Goal: Task Accomplishment & Management: Manage account settings

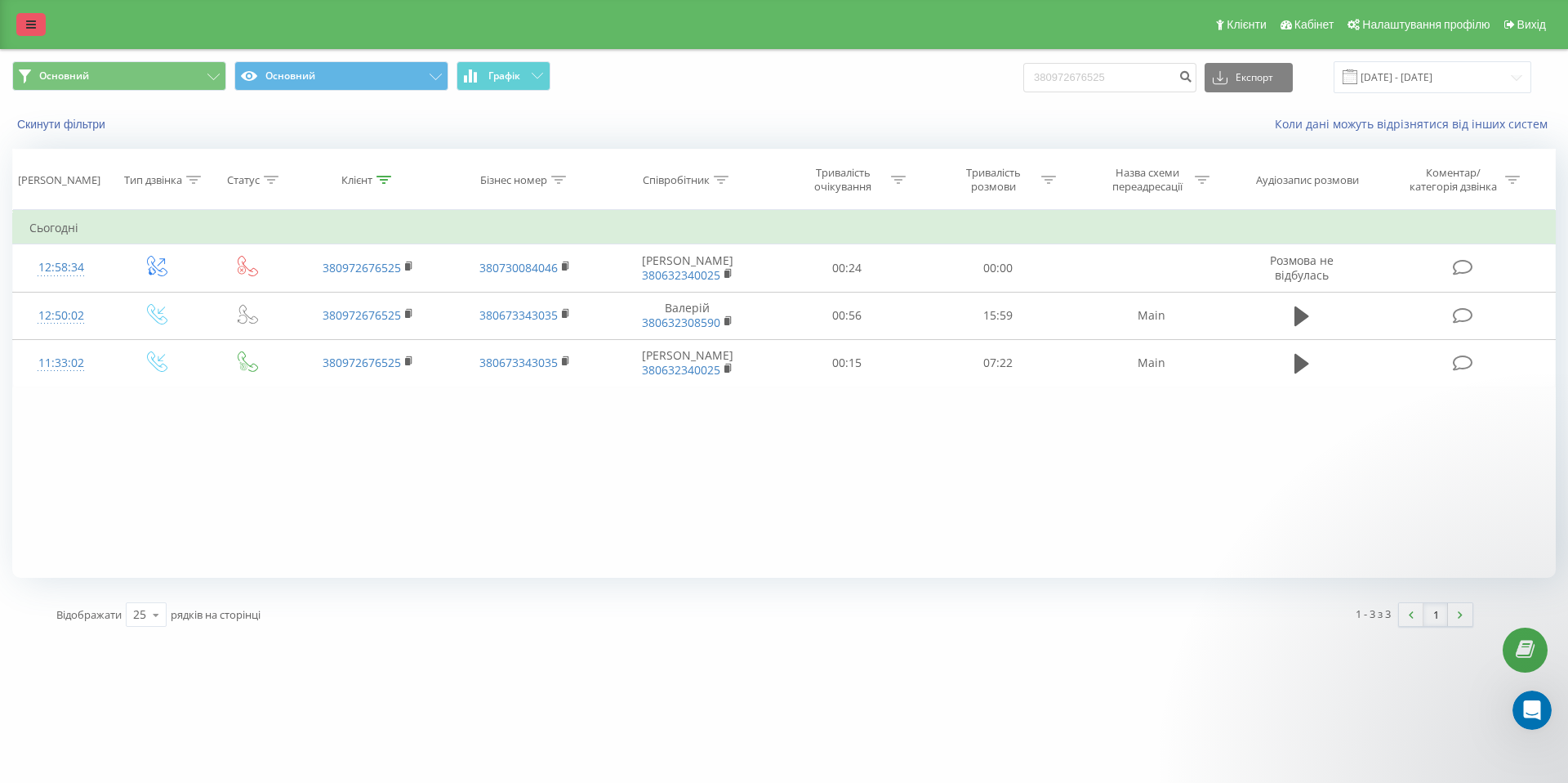
click at [30, 19] on icon at bounding box center [31, 24] width 10 height 12
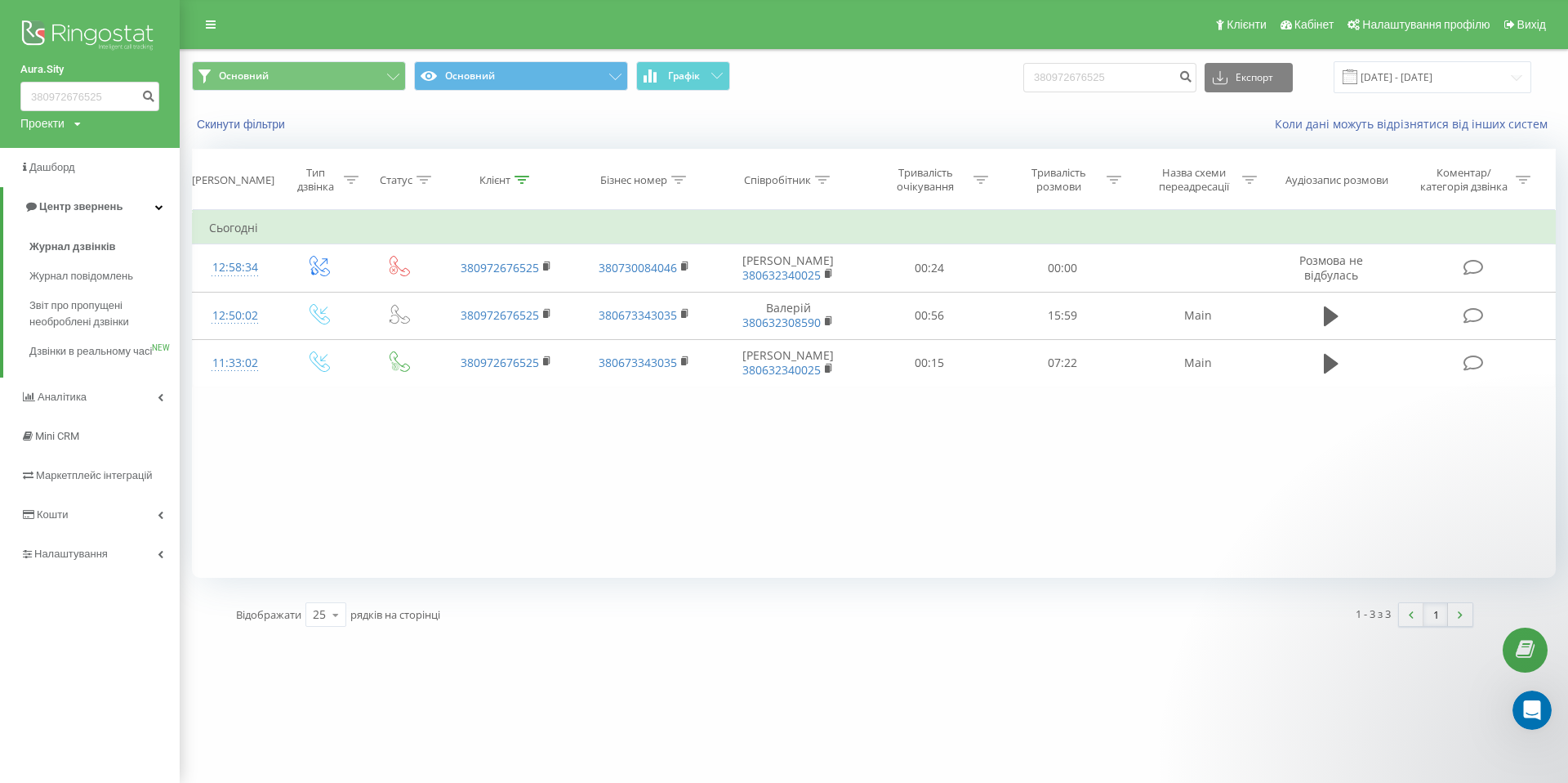
click at [70, 123] on div "Проекти aura-park.com.ua sherwood.in.ua Aura.Sity" at bounding box center [50, 123] width 60 height 16
click at [75, 136] on div "[DOMAIN_NAME]" at bounding box center [74, 147] width 105 height 31
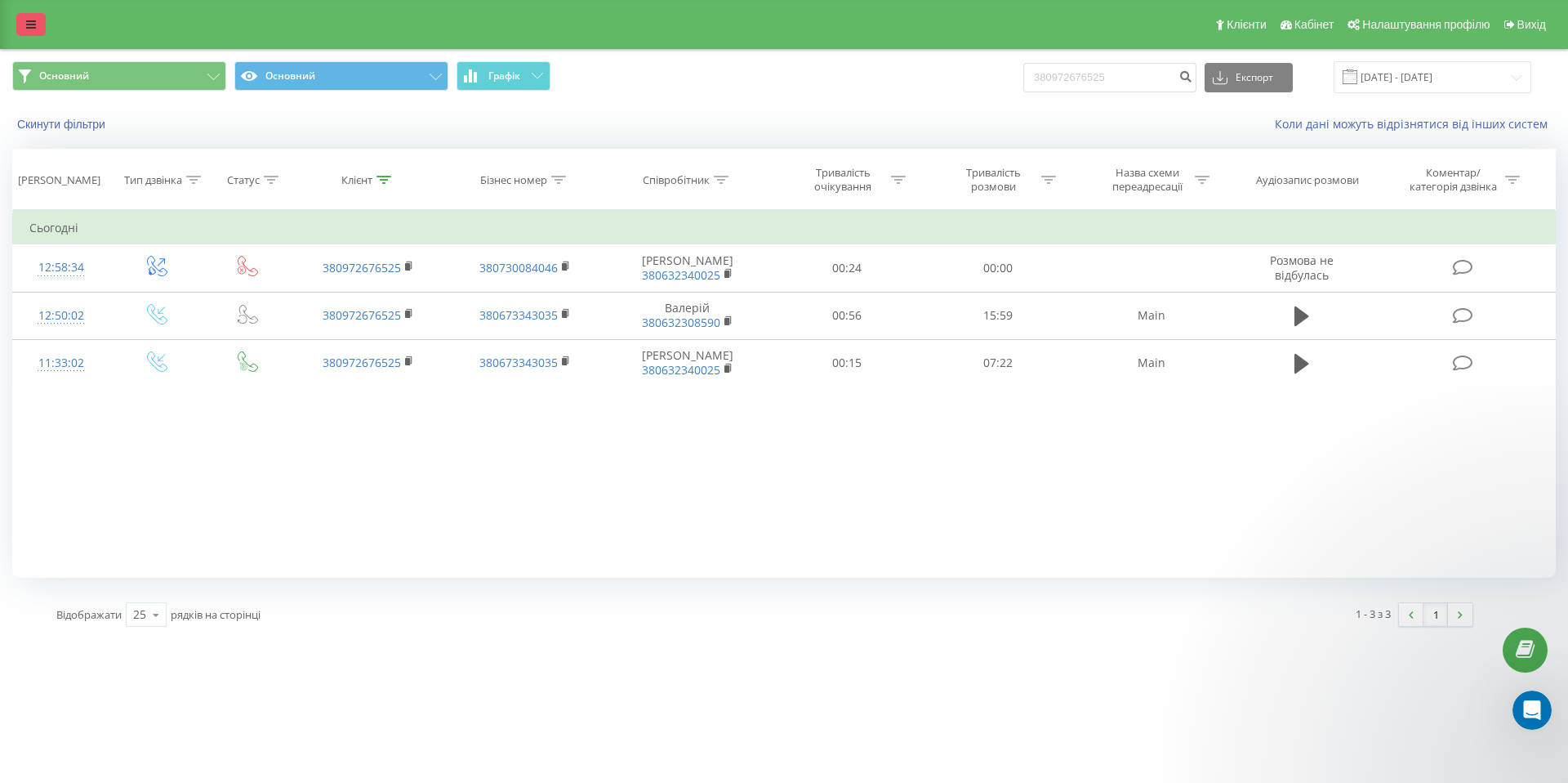
click at [33, 27] on icon at bounding box center [31, 24] width 10 height 12
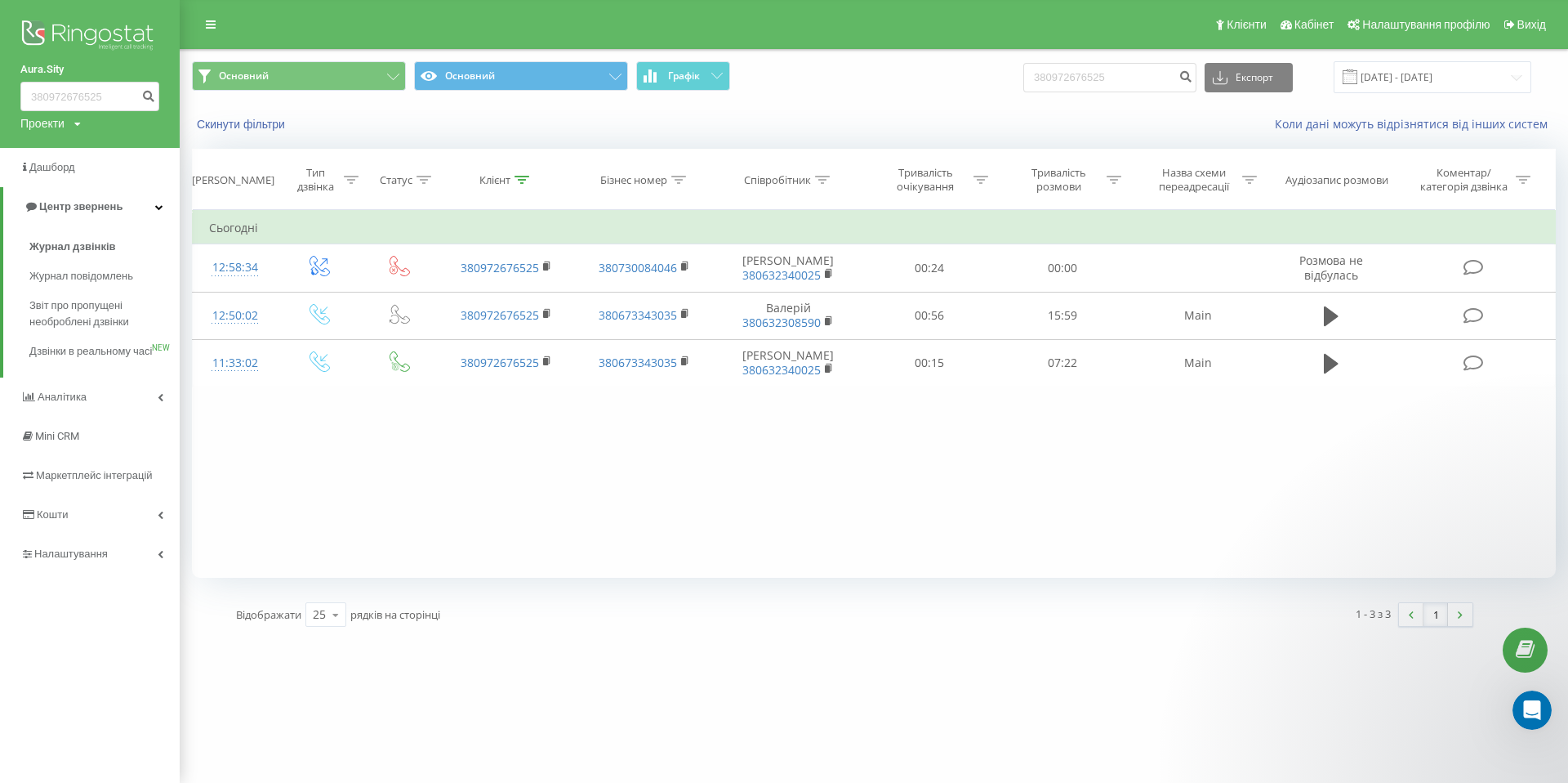
click at [75, 123] on icon at bounding box center [77, 124] width 6 height 10
click at [77, 145] on link "[DOMAIN_NAME]" at bounding box center [74, 147] width 79 height 13
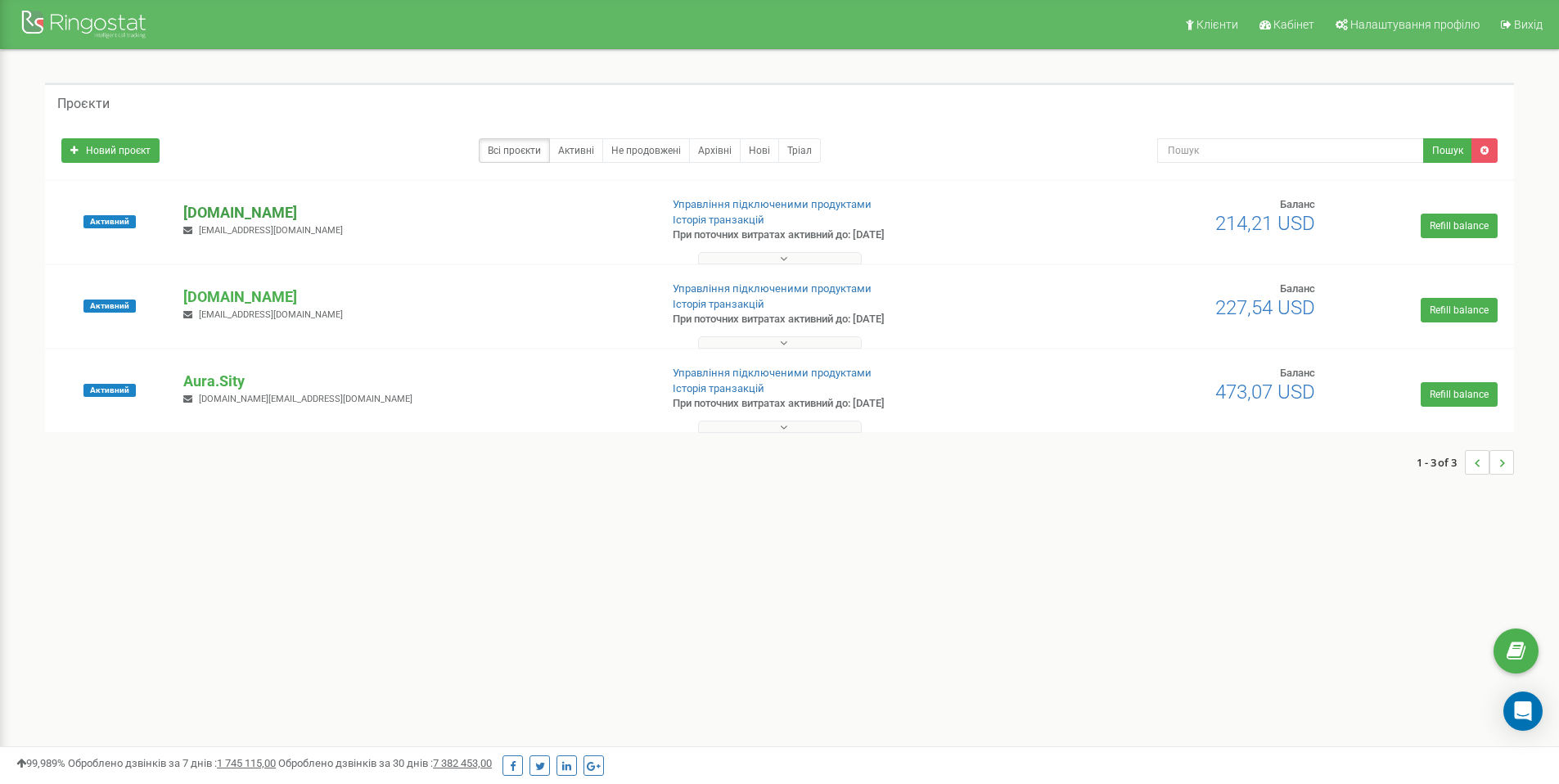
click at [237, 211] on p "[DOMAIN_NAME]" at bounding box center [415, 213] width 462 height 22
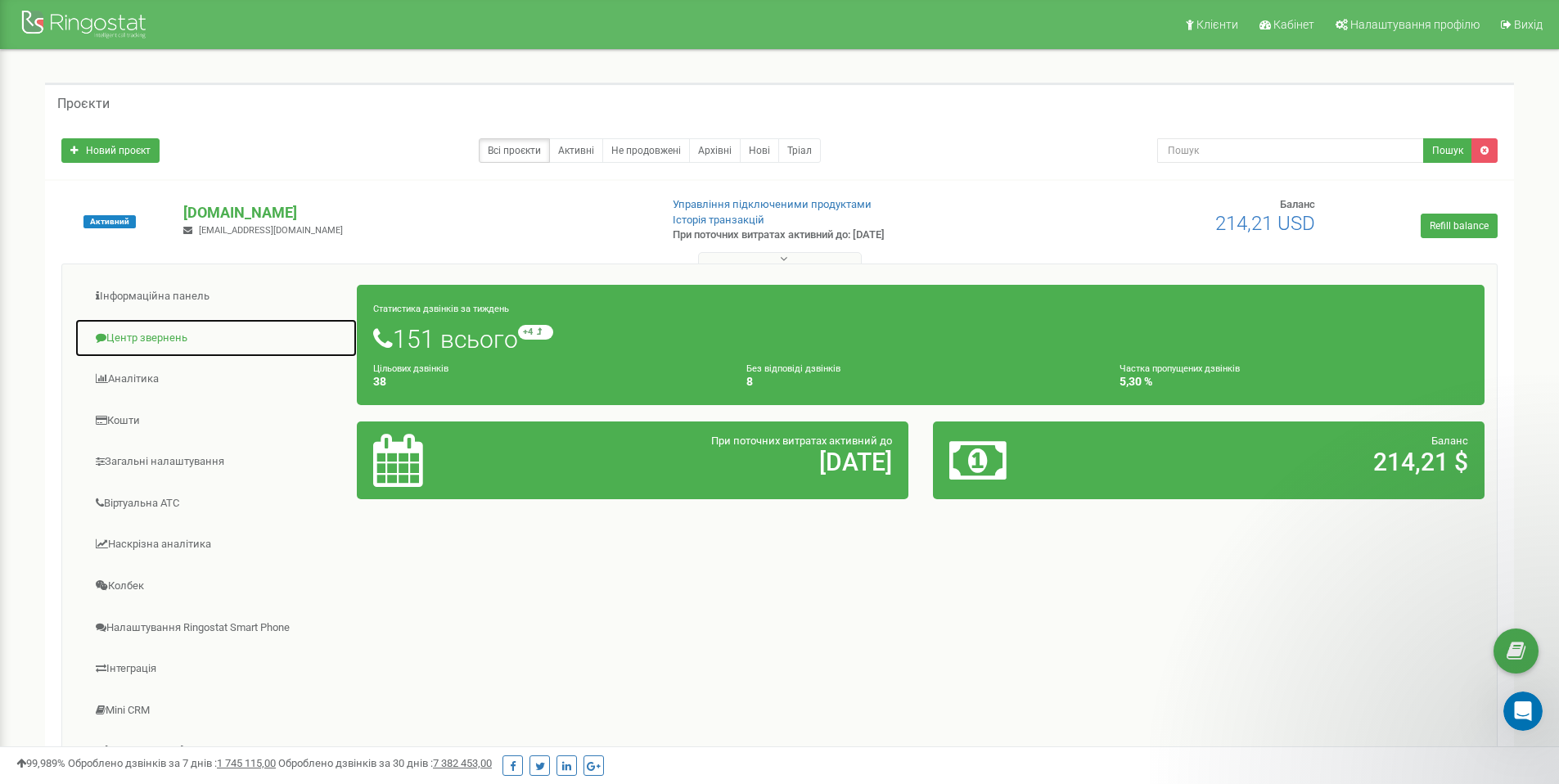
click at [125, 334] on link "Центр звернень" at bounding box center [216, 338] width 283 height 40
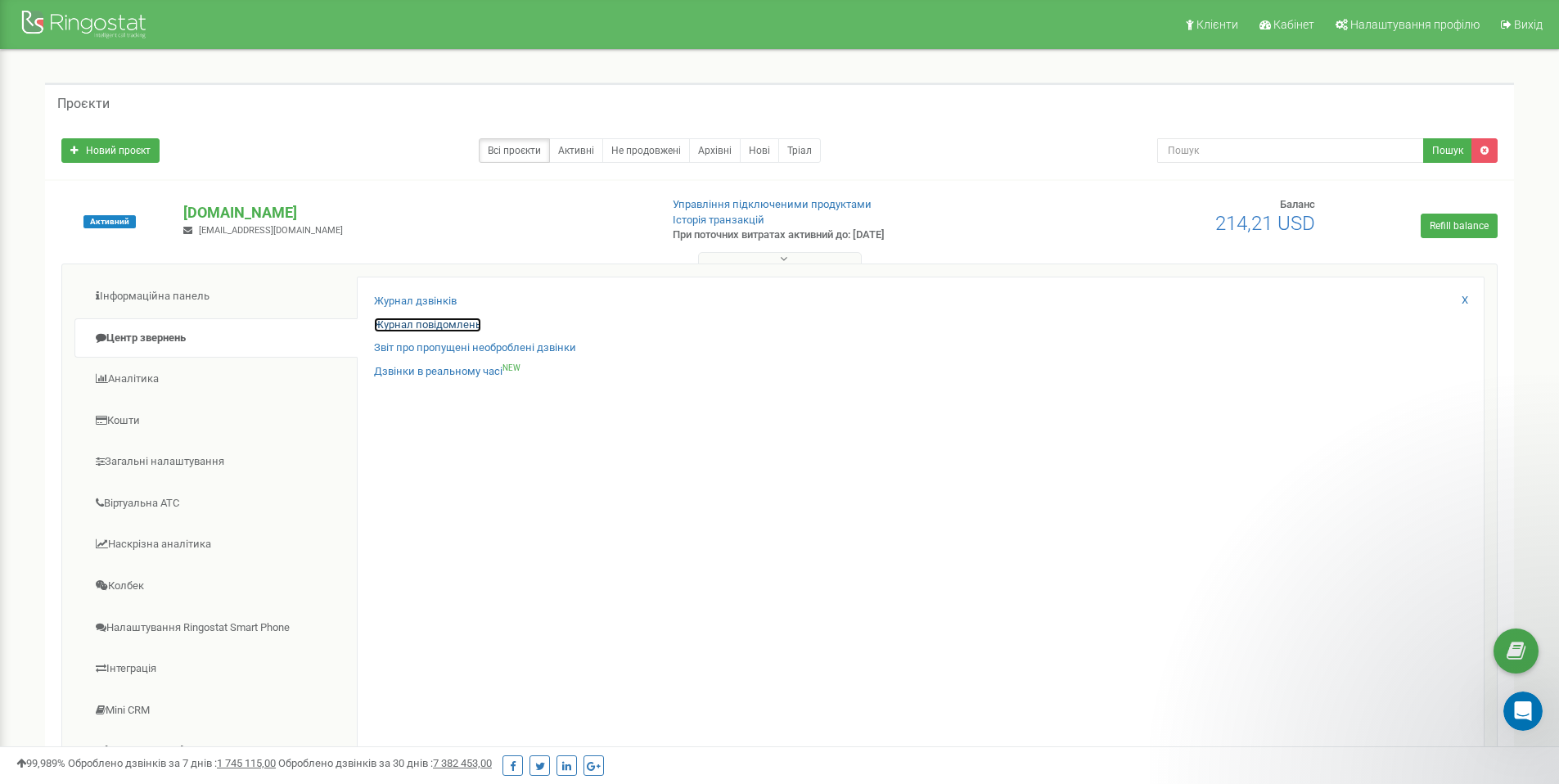
click at [468, 324] on link "Журнал повідомлень" at bounding box center [427, 325] width 107 height 15
click at [439, 298] on link "Журнал дзвінків" at bounding box center [416, 301] width 83 height 15
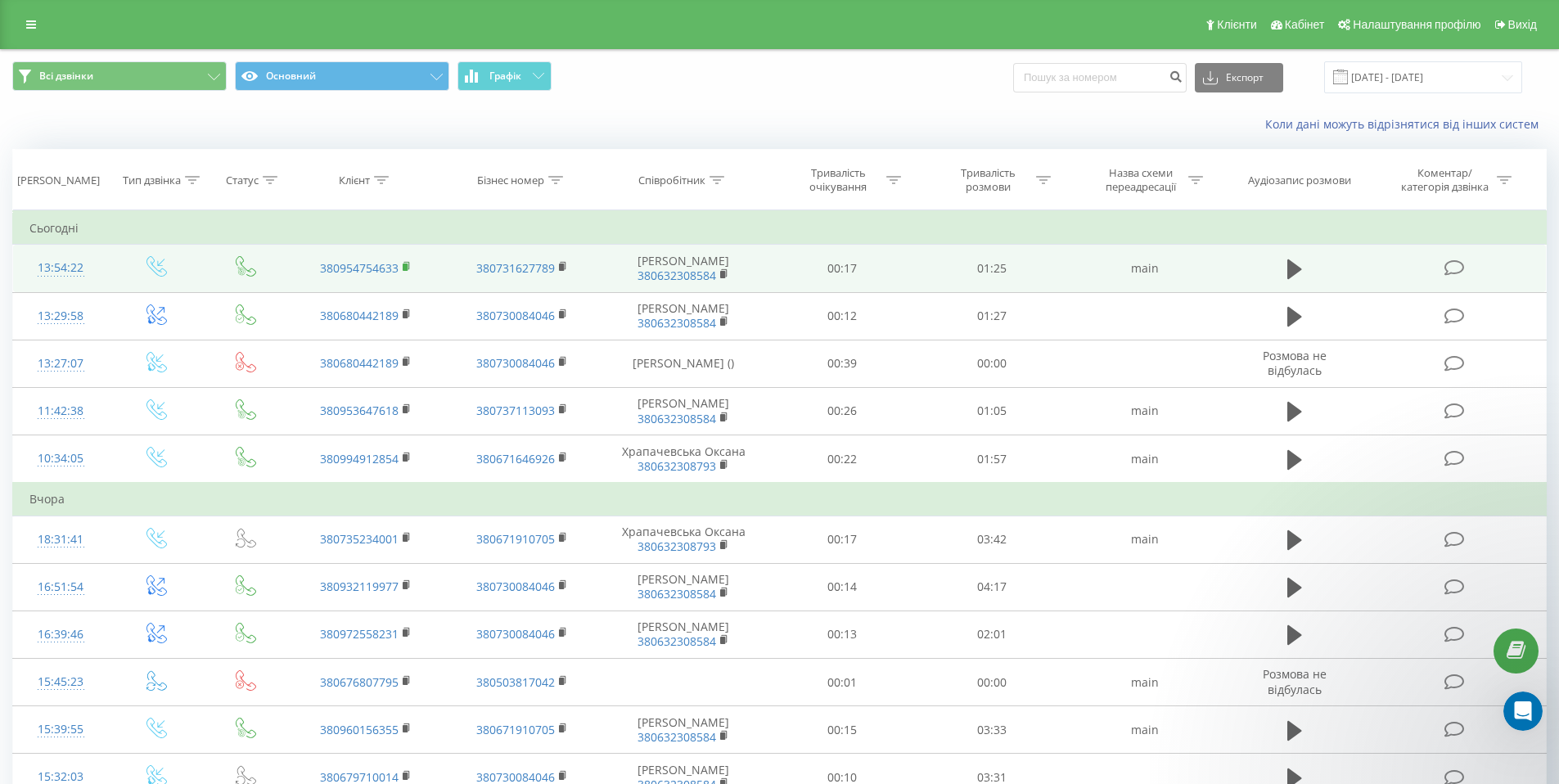
click at [405, 267] on rect at bounding box center [405, 267] width 4 height 7
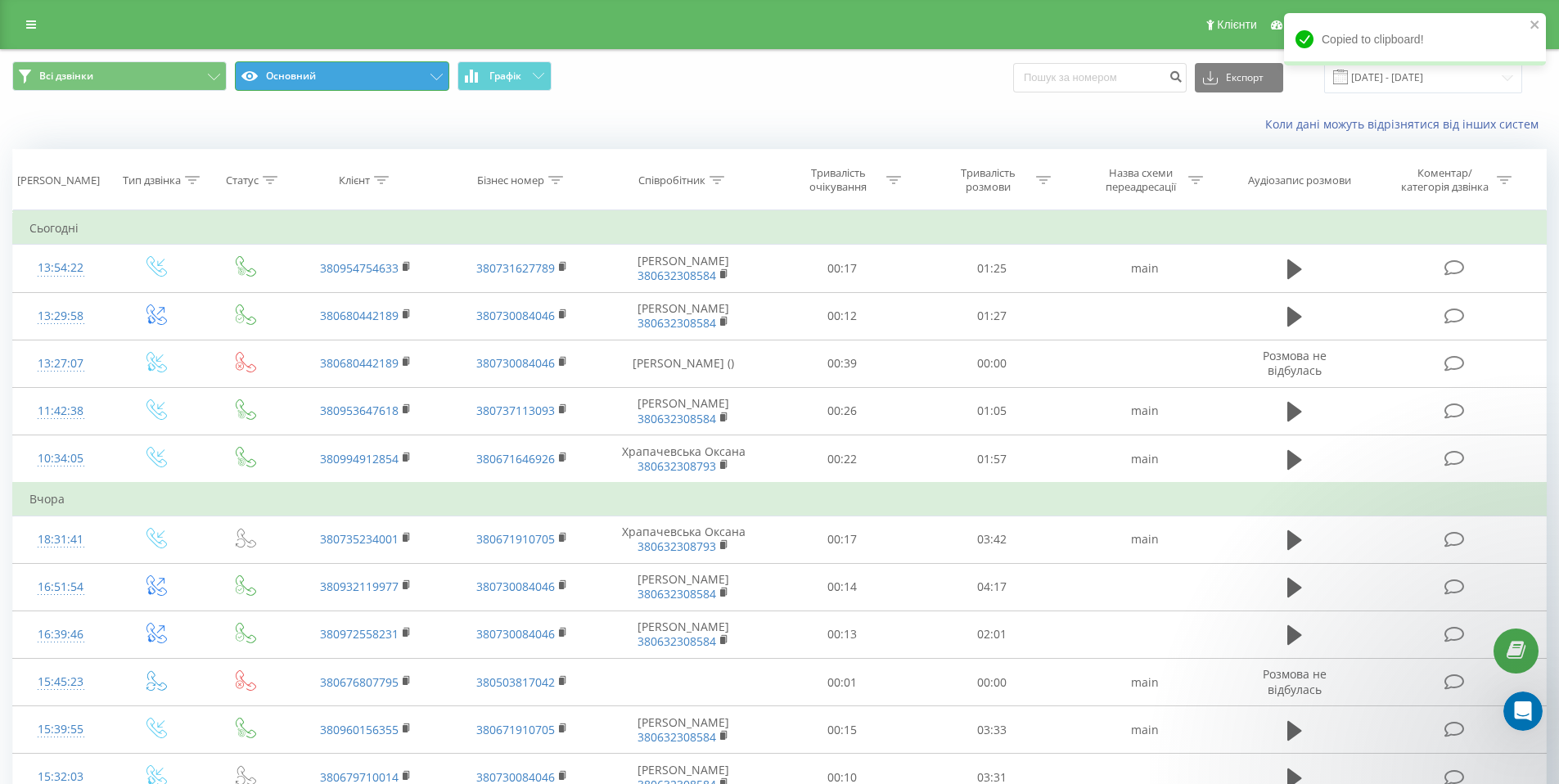
click at [289, 68] on button "Основний" at bounding box center [342, 76] width 214 height 30
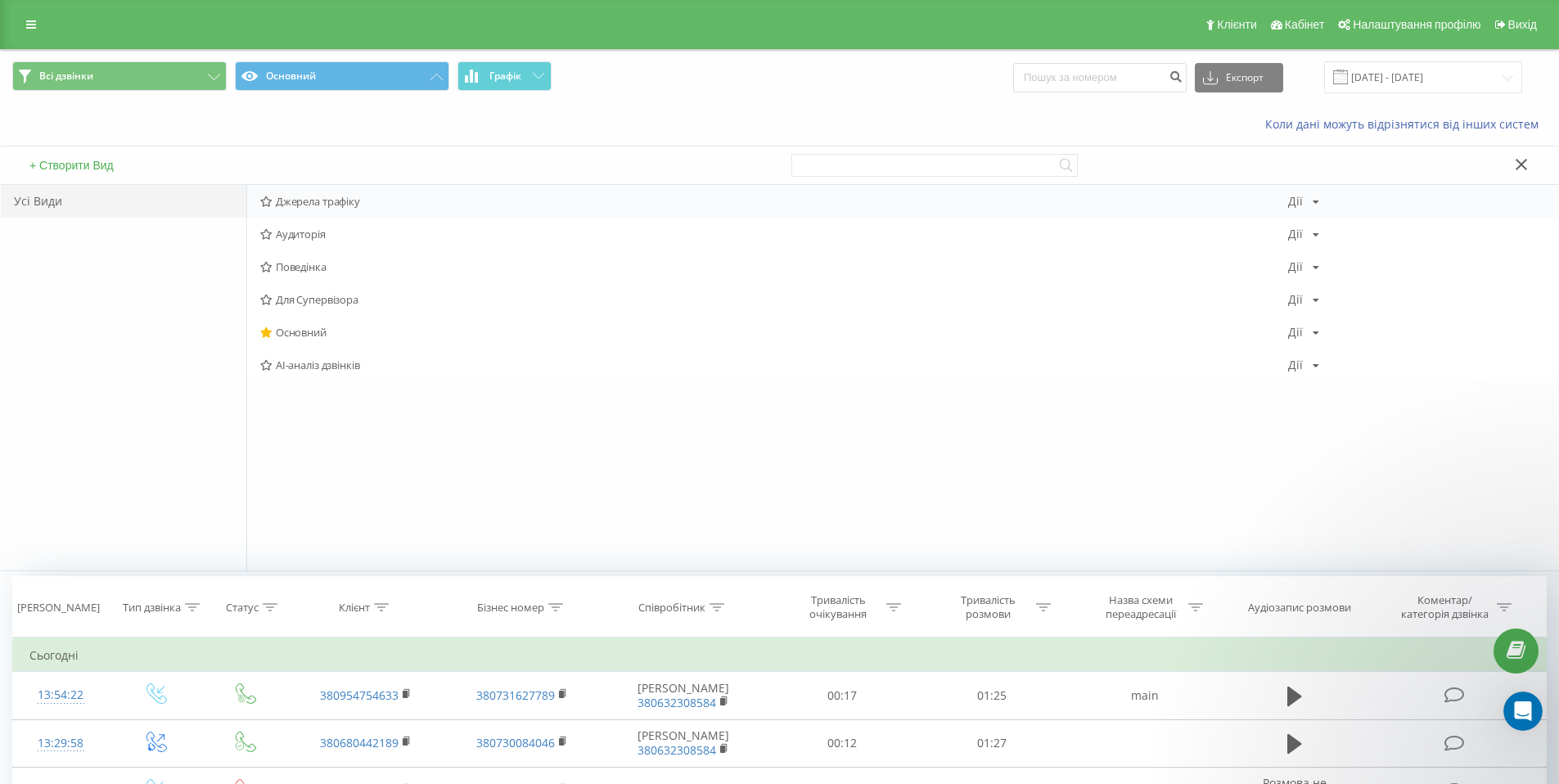
click at [356, 204] on span "Джерела трафіку" at bounding box center [774, 200] width 1028 height 12
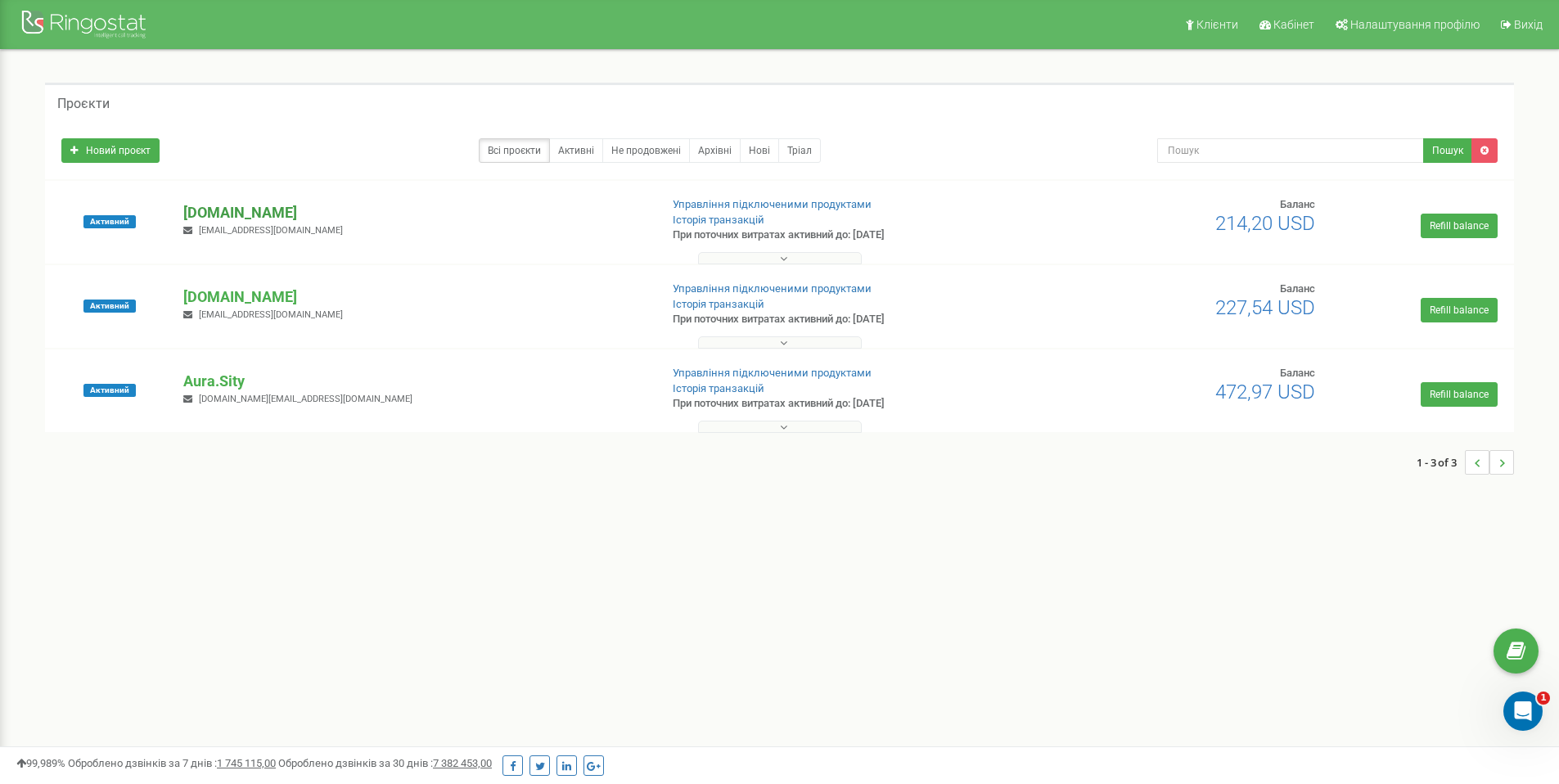
click at [234, 212] on p "[DOMAIN_NAME]" at bounding box center [415, 213] width 462 height 22
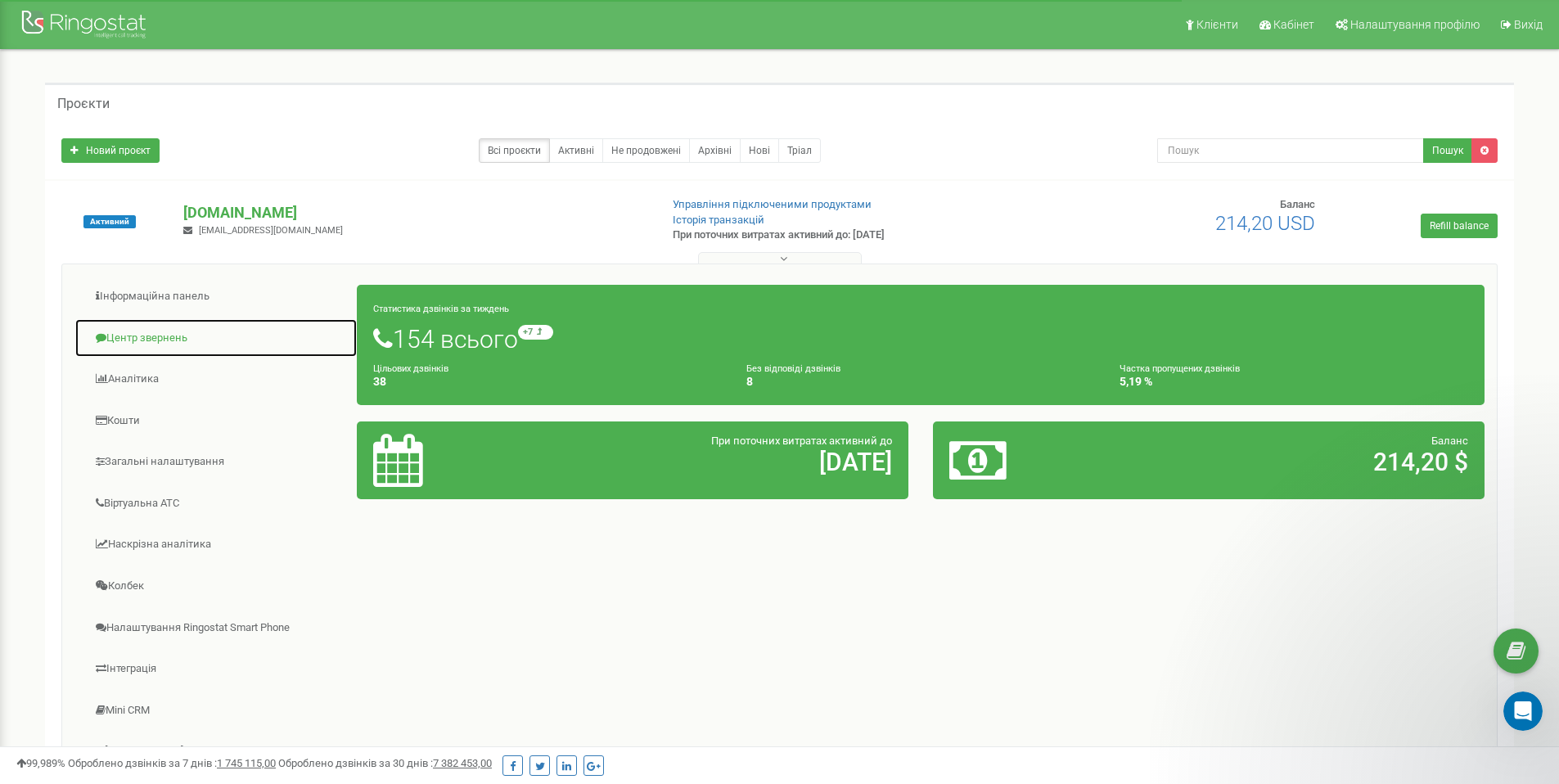
click at [171, 341] on link "Центр звернень" at bounding box center [216, 338] width 283 height 40
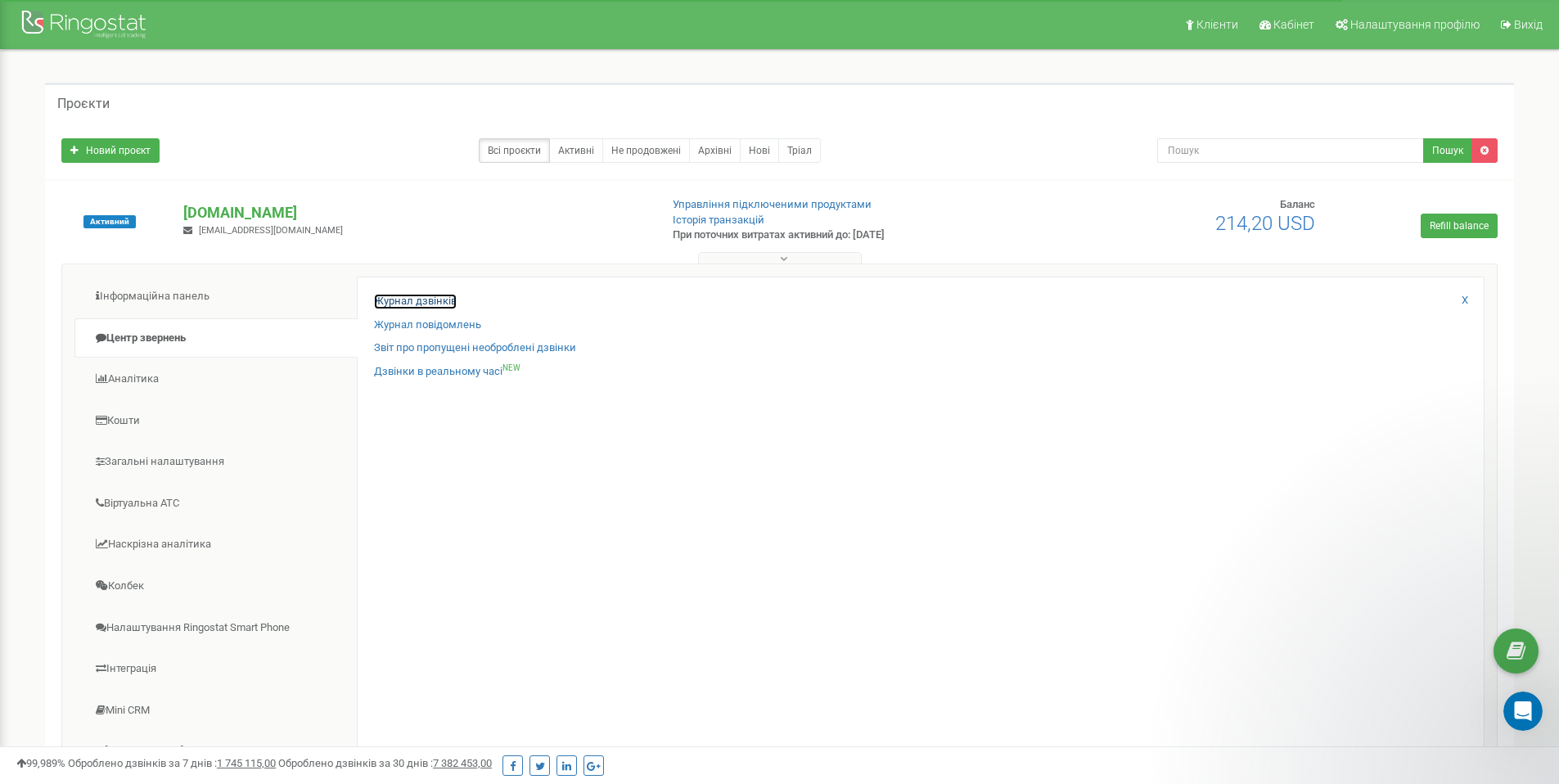
click at [417, 305] on link "Журнал дзвінків" at bounding box center [416, 301] width 83 height 15
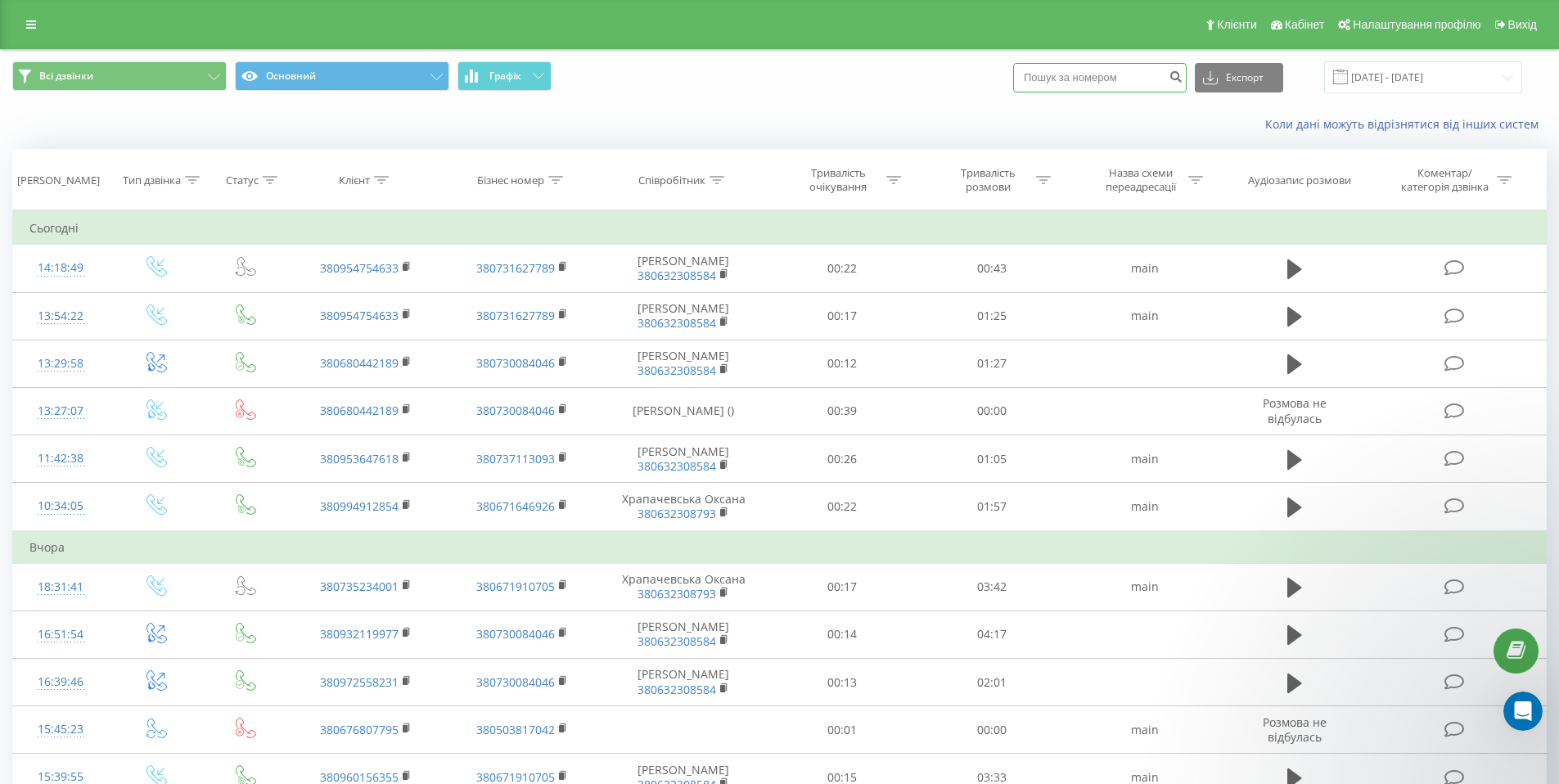
click at [1099, 86] on input at bounding box center [1099, 77] width 174 height 30
paste input "380974469134"
type input "380974469134"
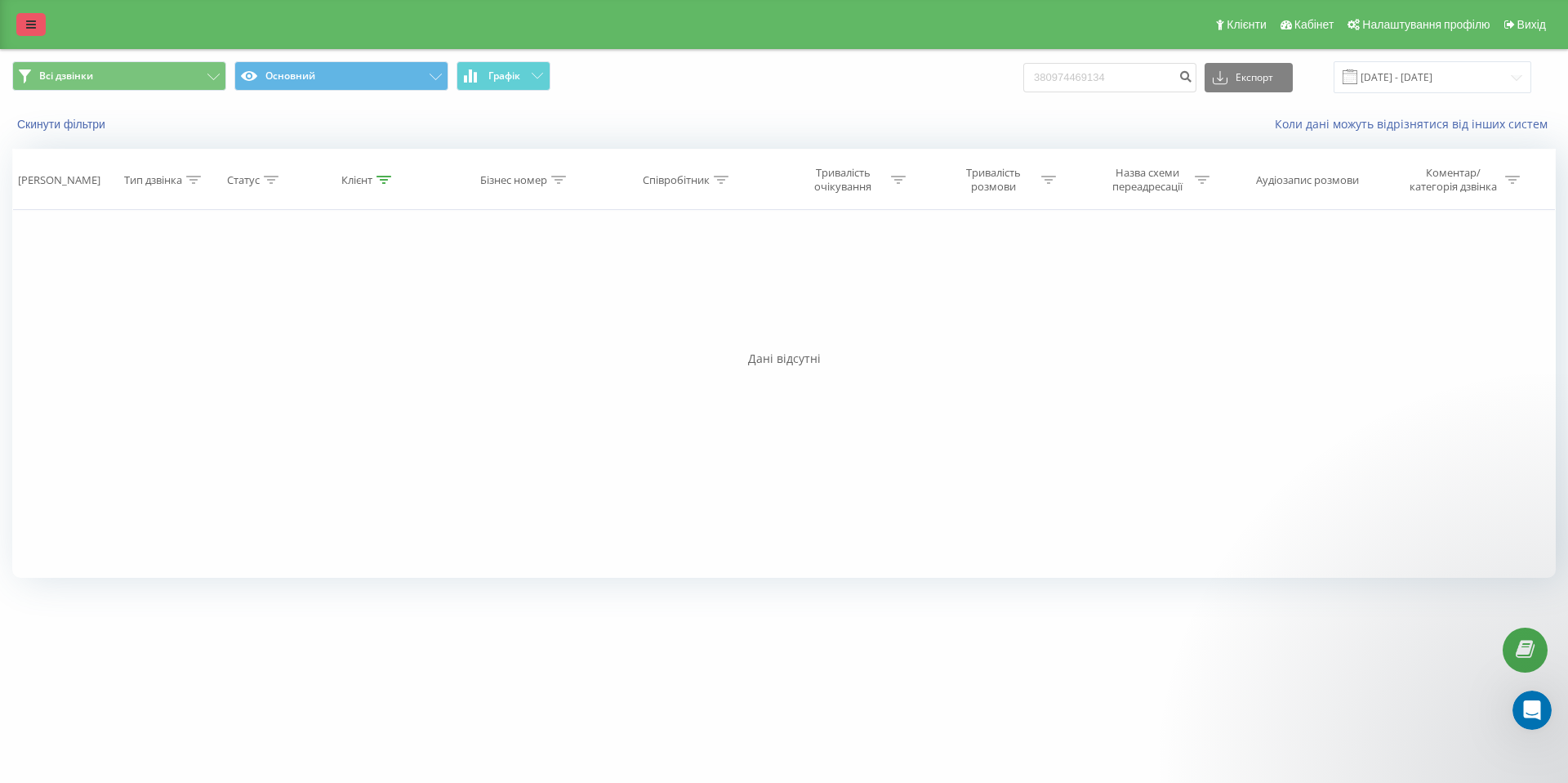
click at [41, 21] on link at bounding box center [31, 24] width 30 height 22
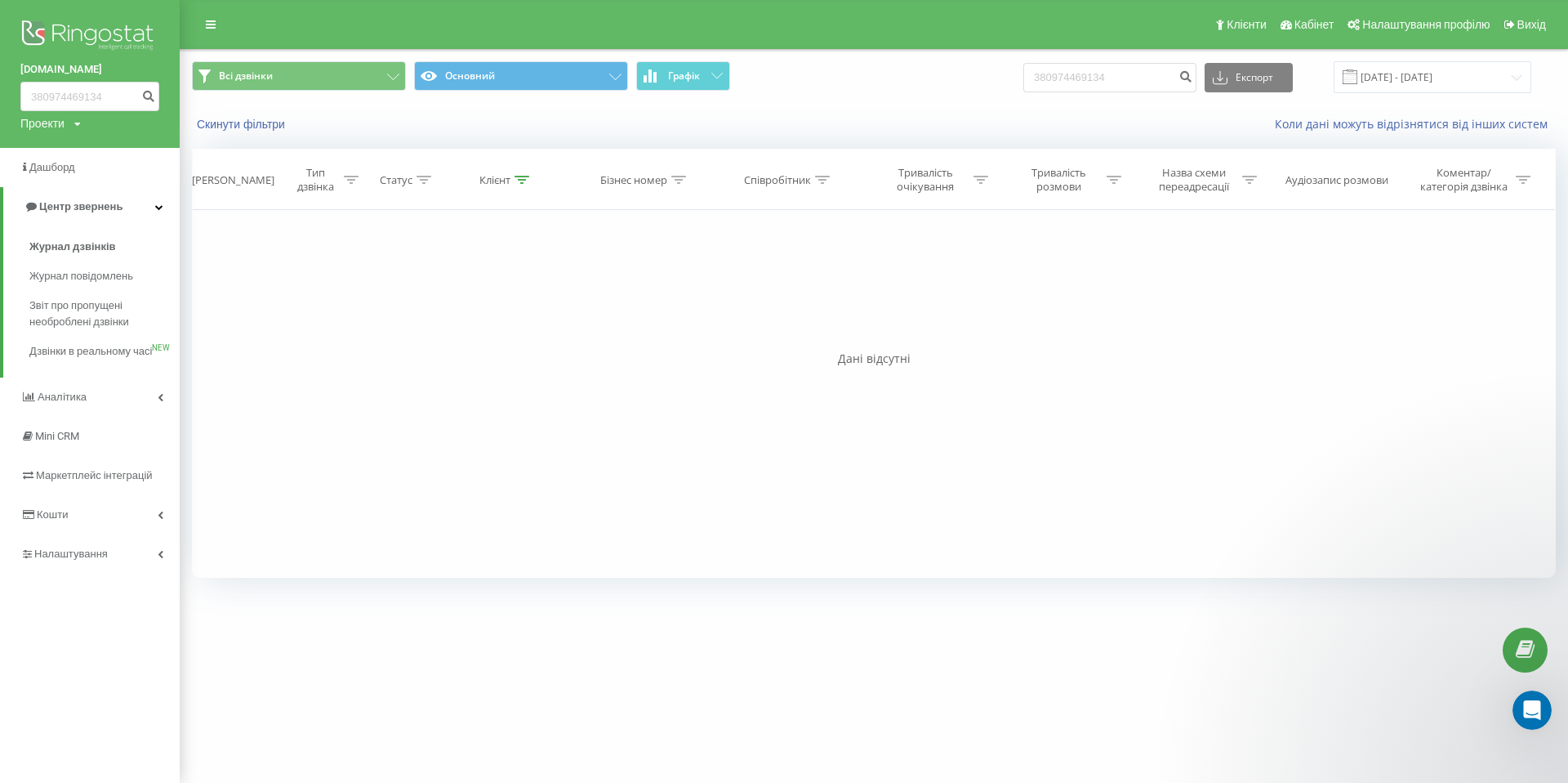
click at [86, 130] on div "aura-park.com.ua 380974469134 Проекти aura-park.com.ua sherwood.in.ua Aura.Sity" at bounding box center [90, 74] width 180 height 148
click at [78, 127] on icon at bounding box center [77, 124] width 6 height 10
click at [68, 177] on link "[DOMAIN_NAME]" at bounding box center [74, 179] width 79 height 13
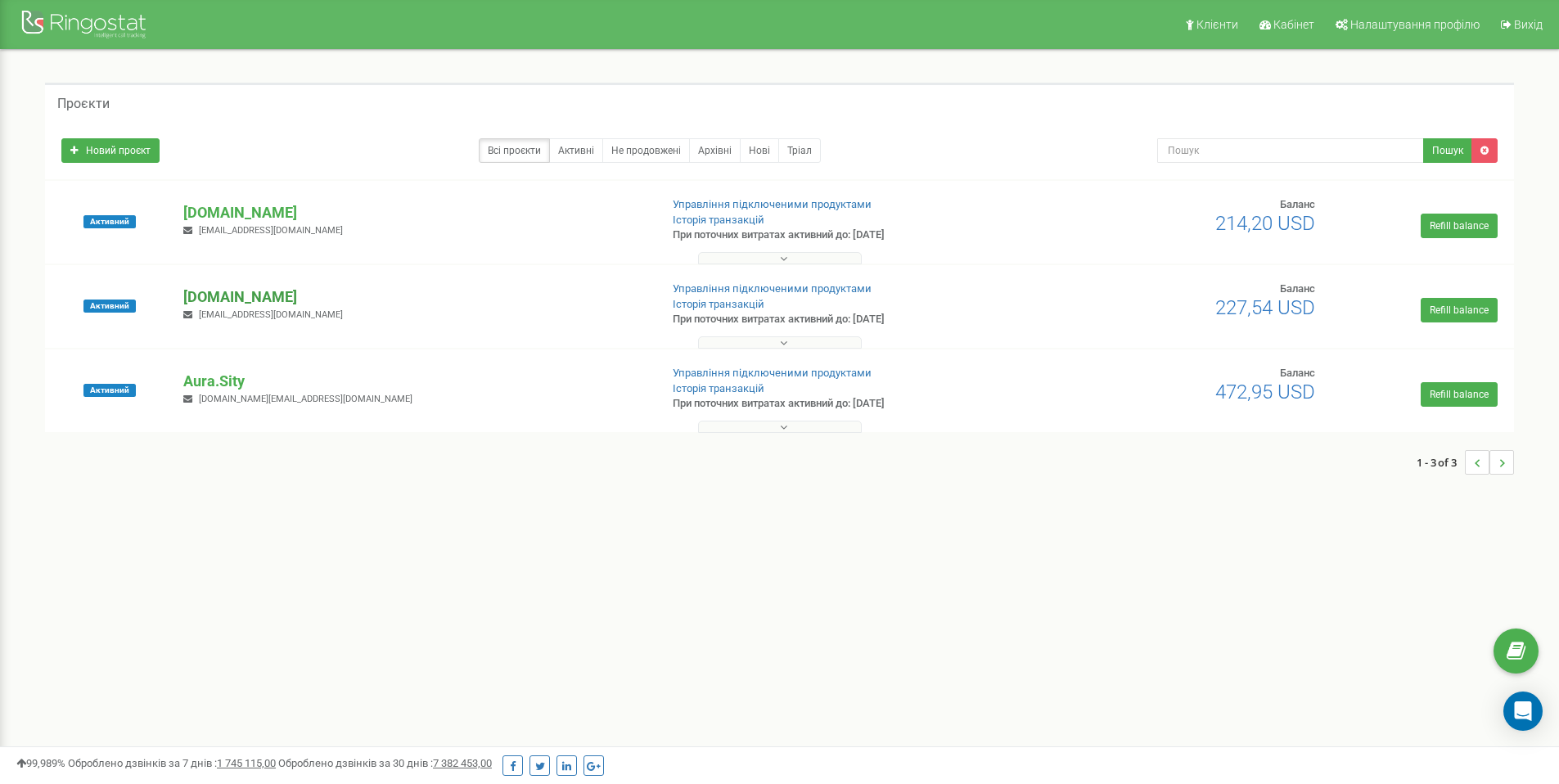
click at [219, 294] on p "[DOMAIN_NAME]" at bounding box center [415, 297] width 462 height 22
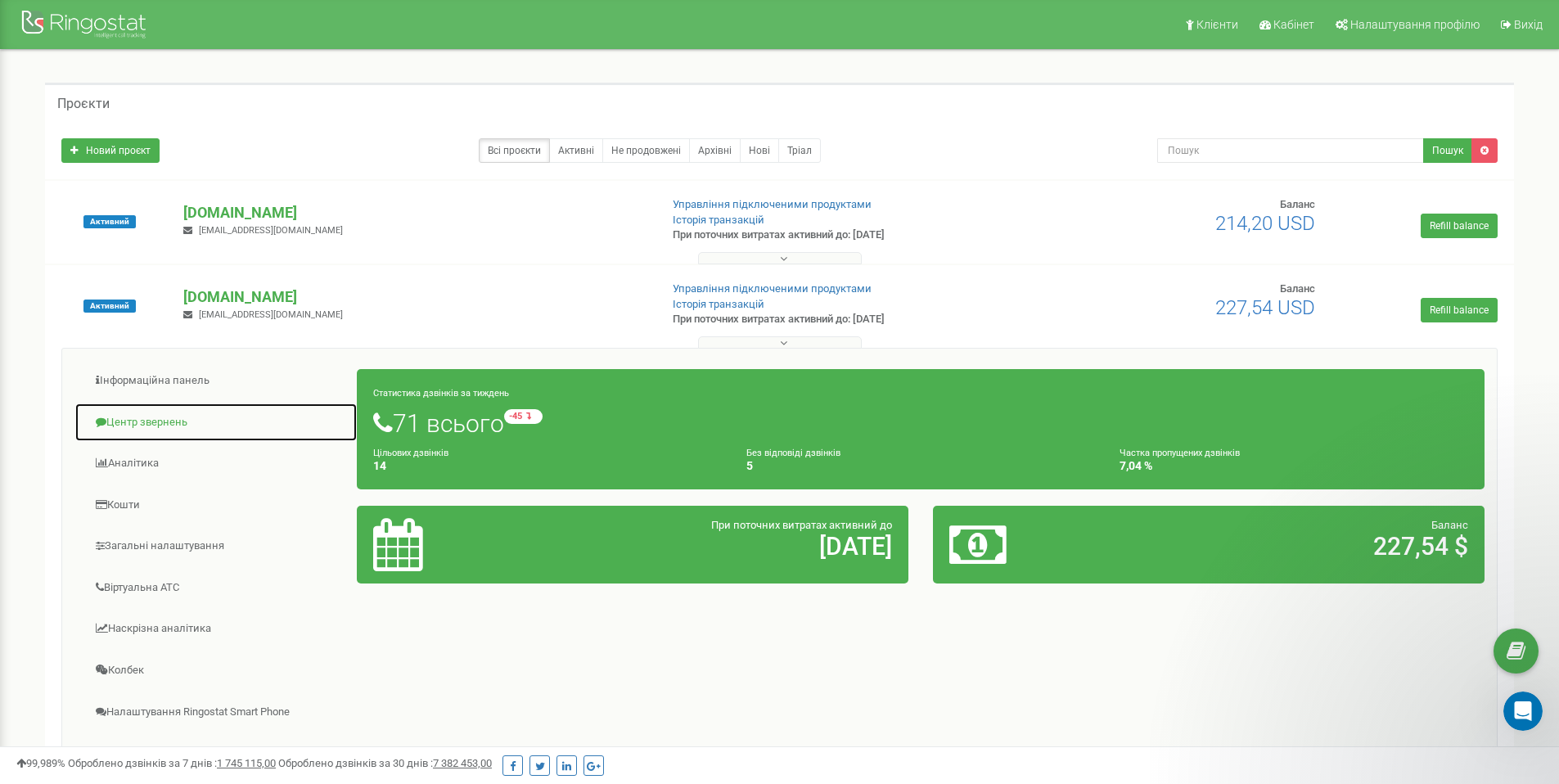
click at [142, 416] on link "Центр звернень" at bounding box center [216, 423] width 283 height 40
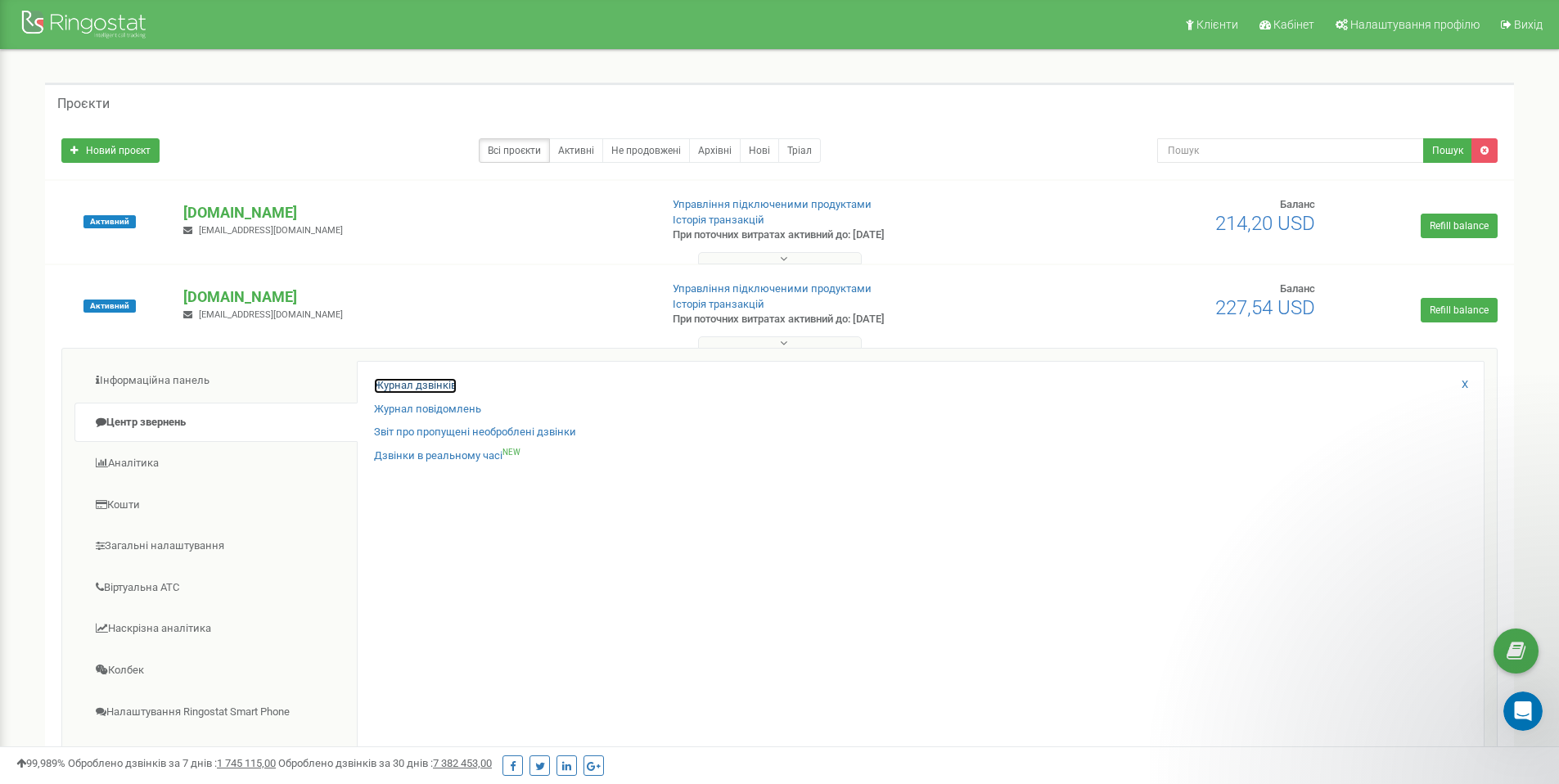
click at [442, 378] on link "Журнал дзвінків" at bounding box center [416, 385] width 83 height 15
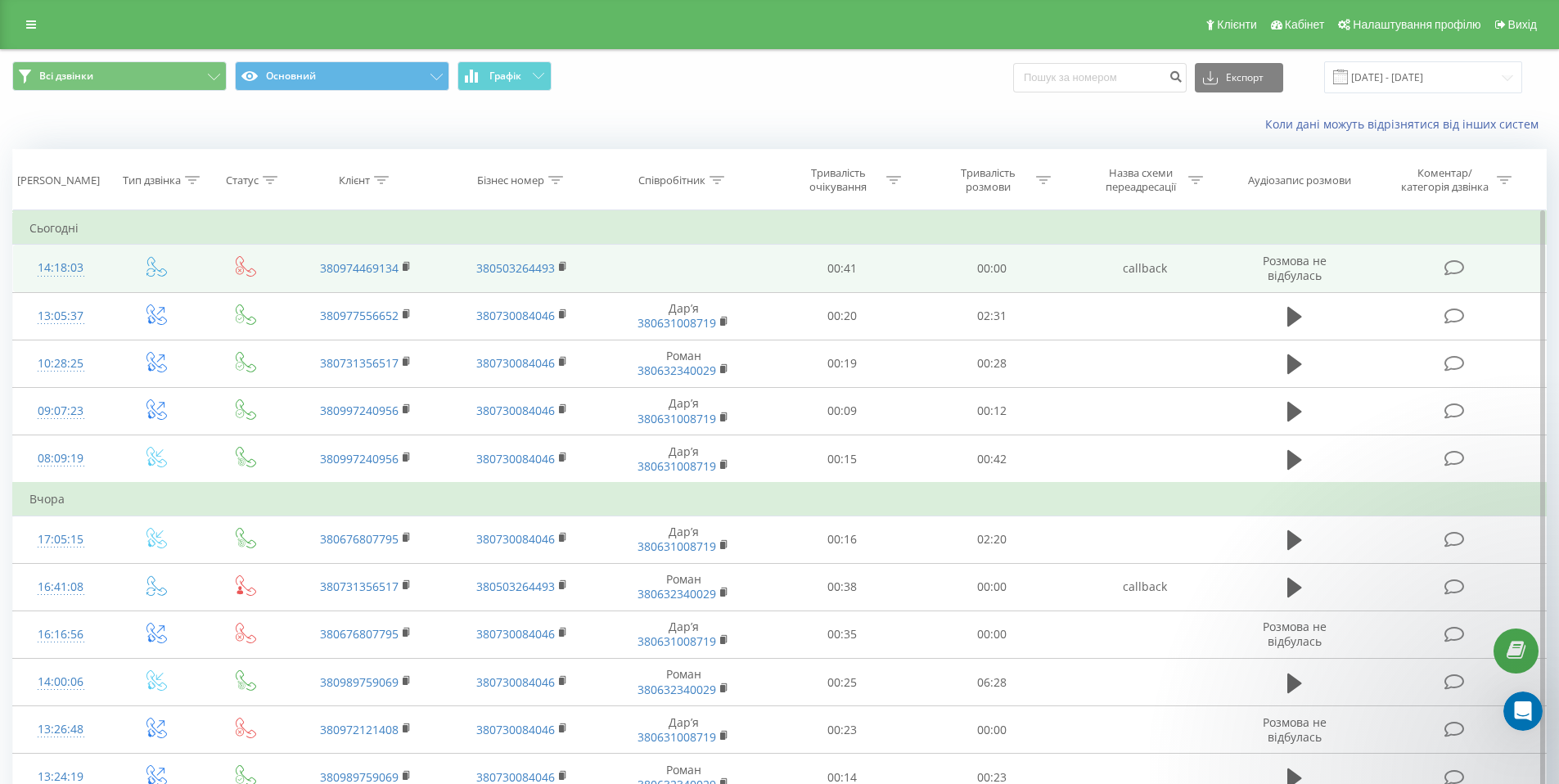
click at [68, 269] on div "14:18:03" at bounding box center [61, 267] width 63 height 31
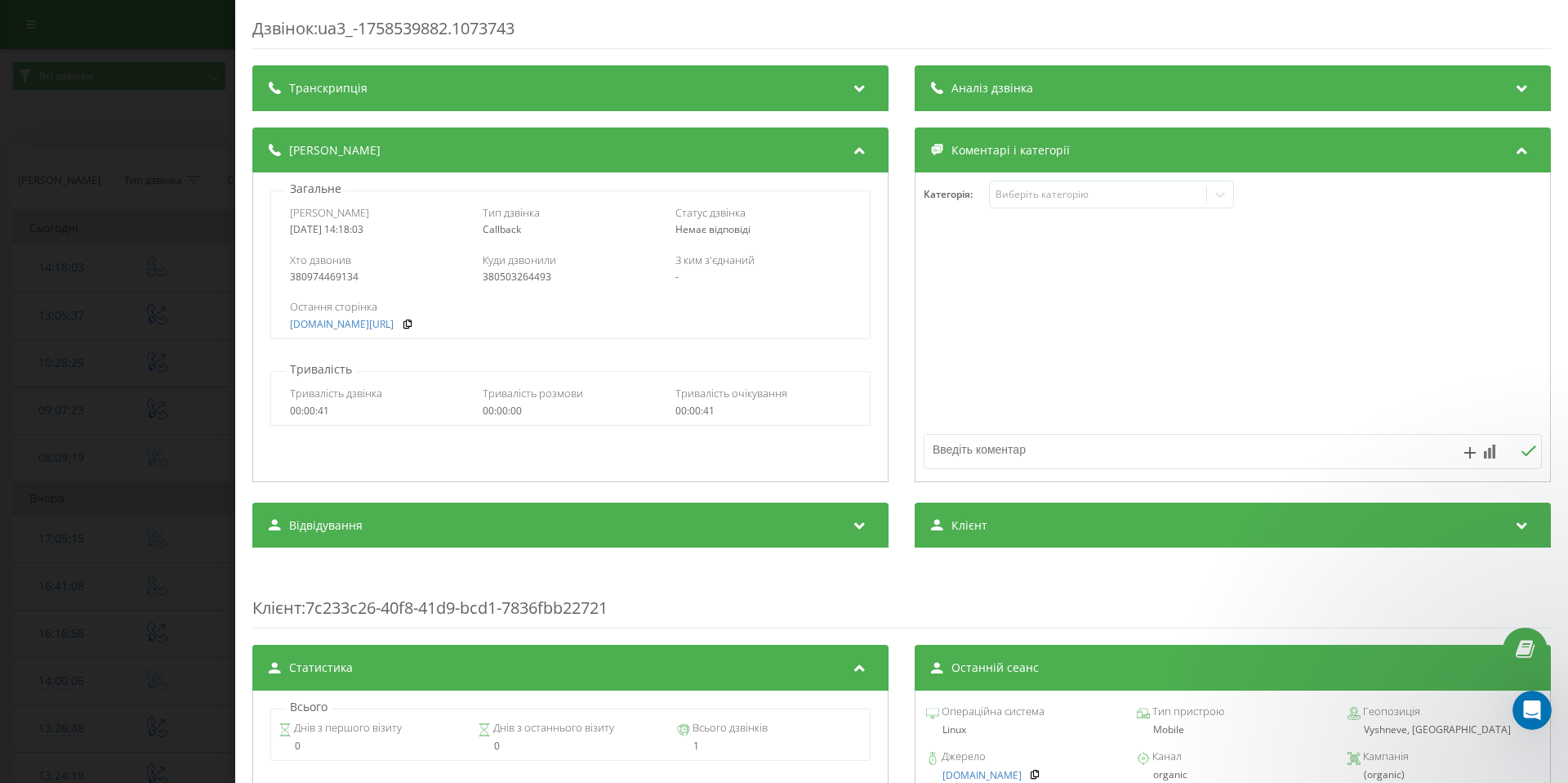
click at [201, 31] on div "Дзвінок : ua3_-1758539882.1073743 Транскрипція Для AI-аналізу майбутніх дзвінкі…" at bounding box center [784, 392] width 1568 height 783
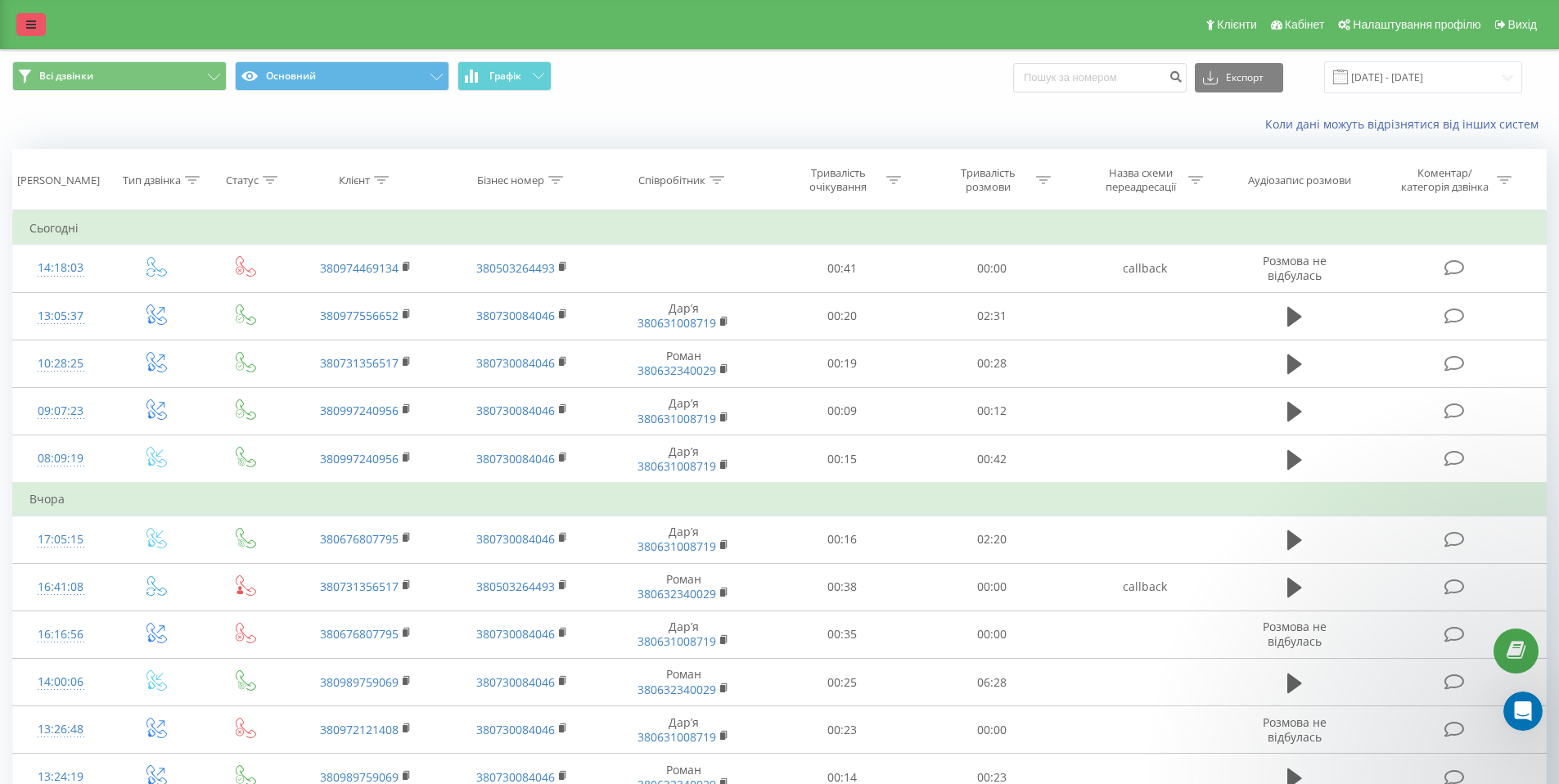
click at [23, 25] on link at bounding box center [31, 24] width 30 height 22
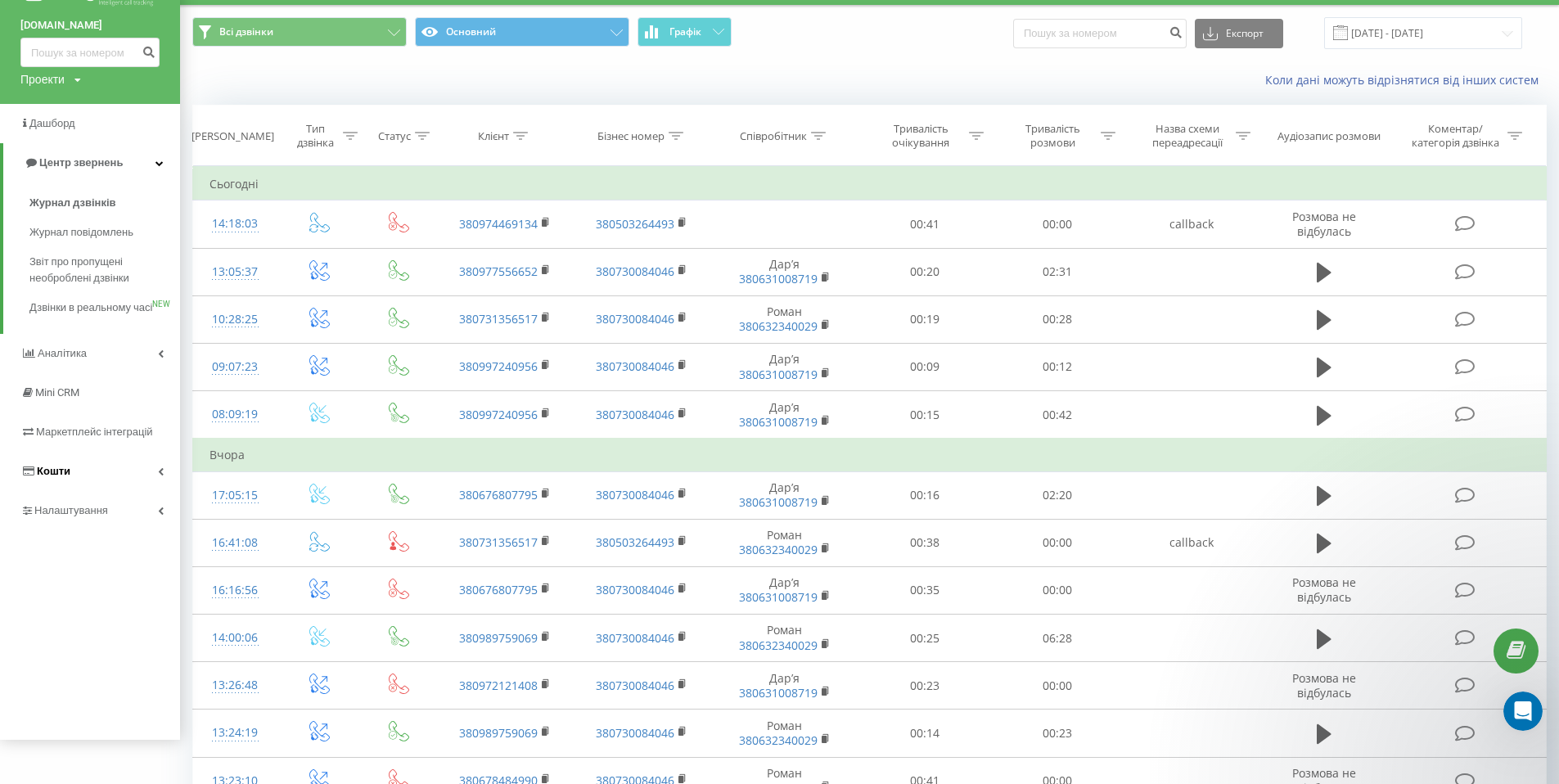
scroll to position [42, 0]
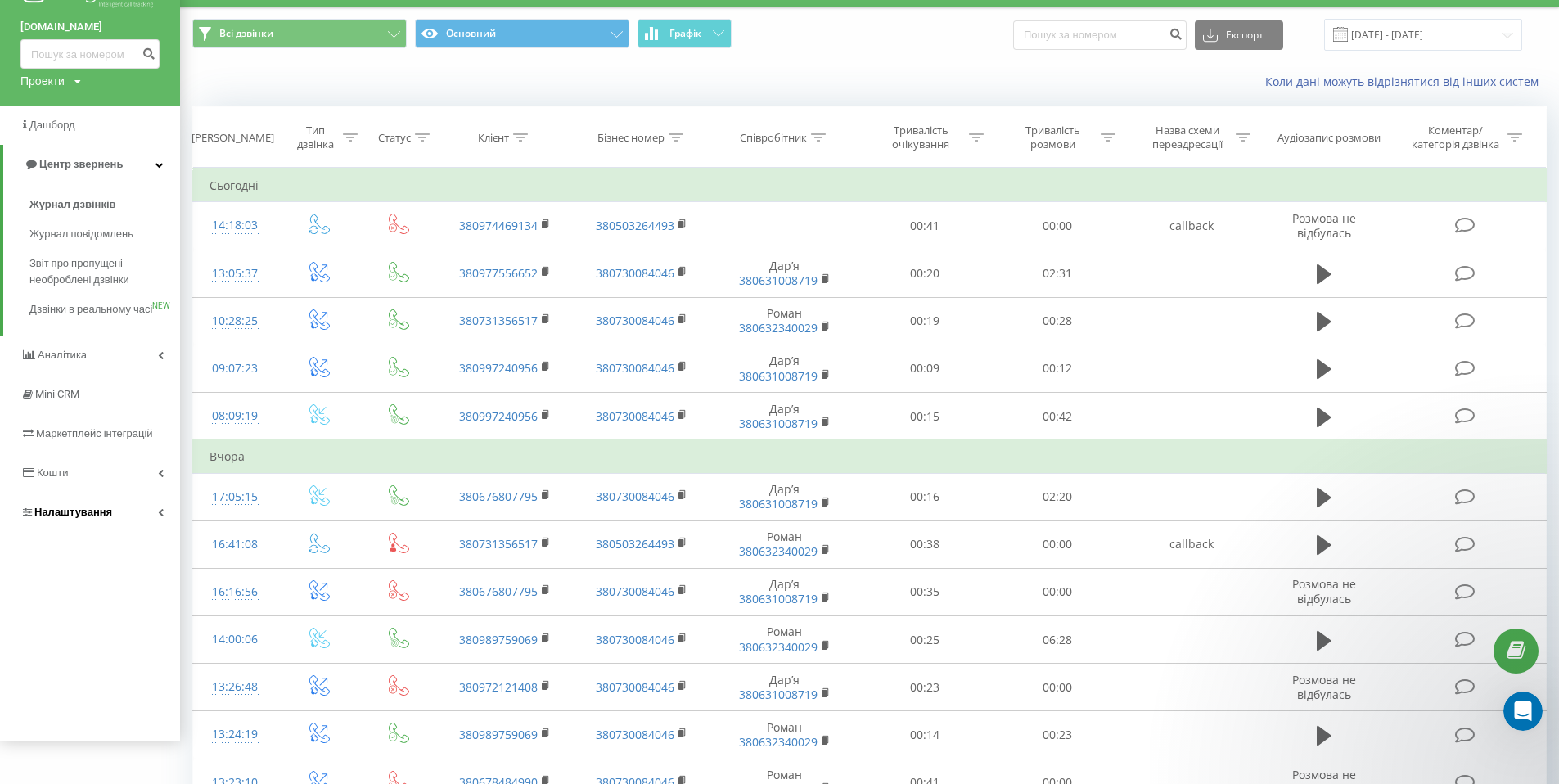
click at [62, 518] on span "Налаштування" at bounding box center [73, 512] width 77 height 13
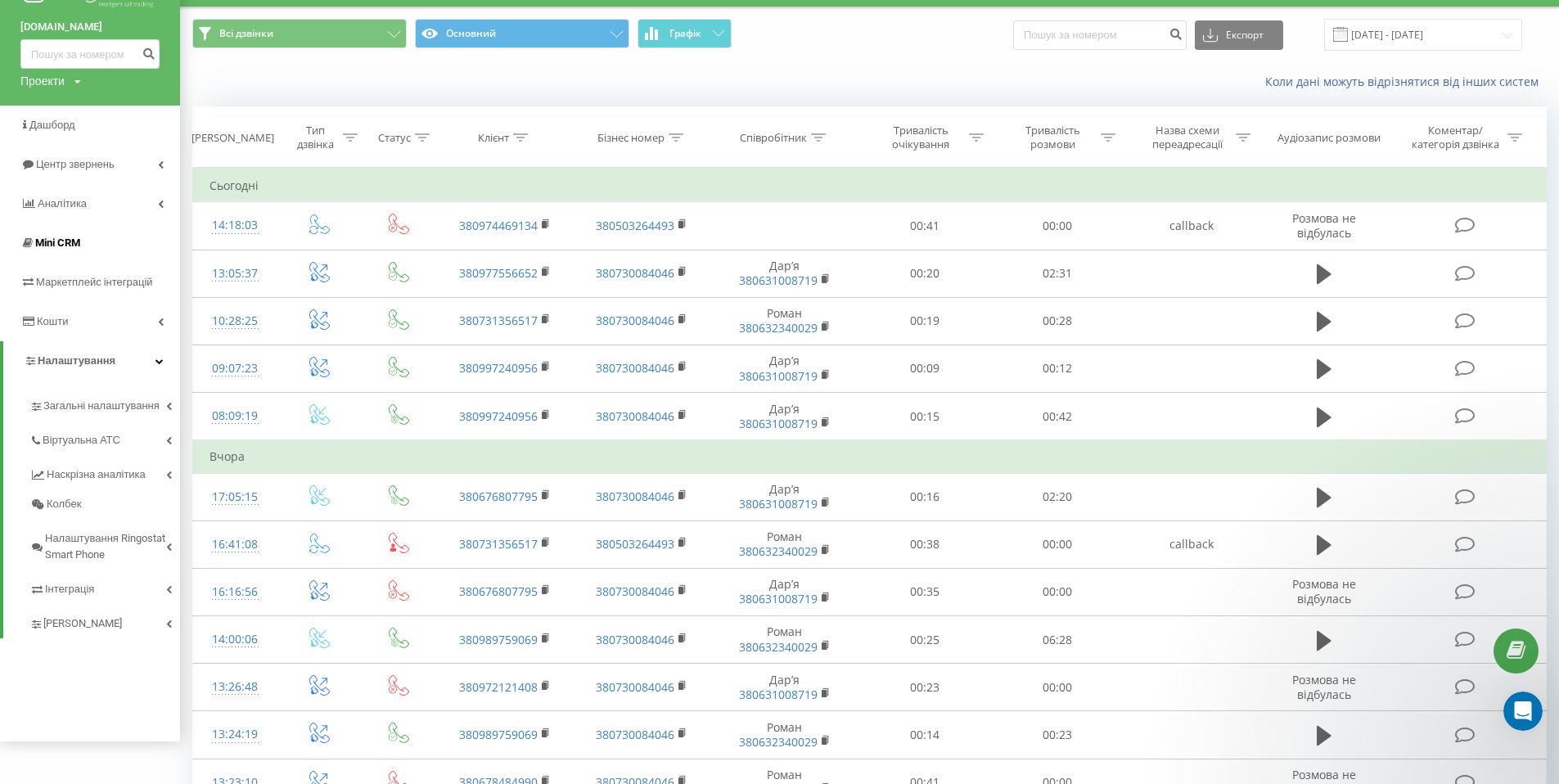
scroll to position [0, 0]
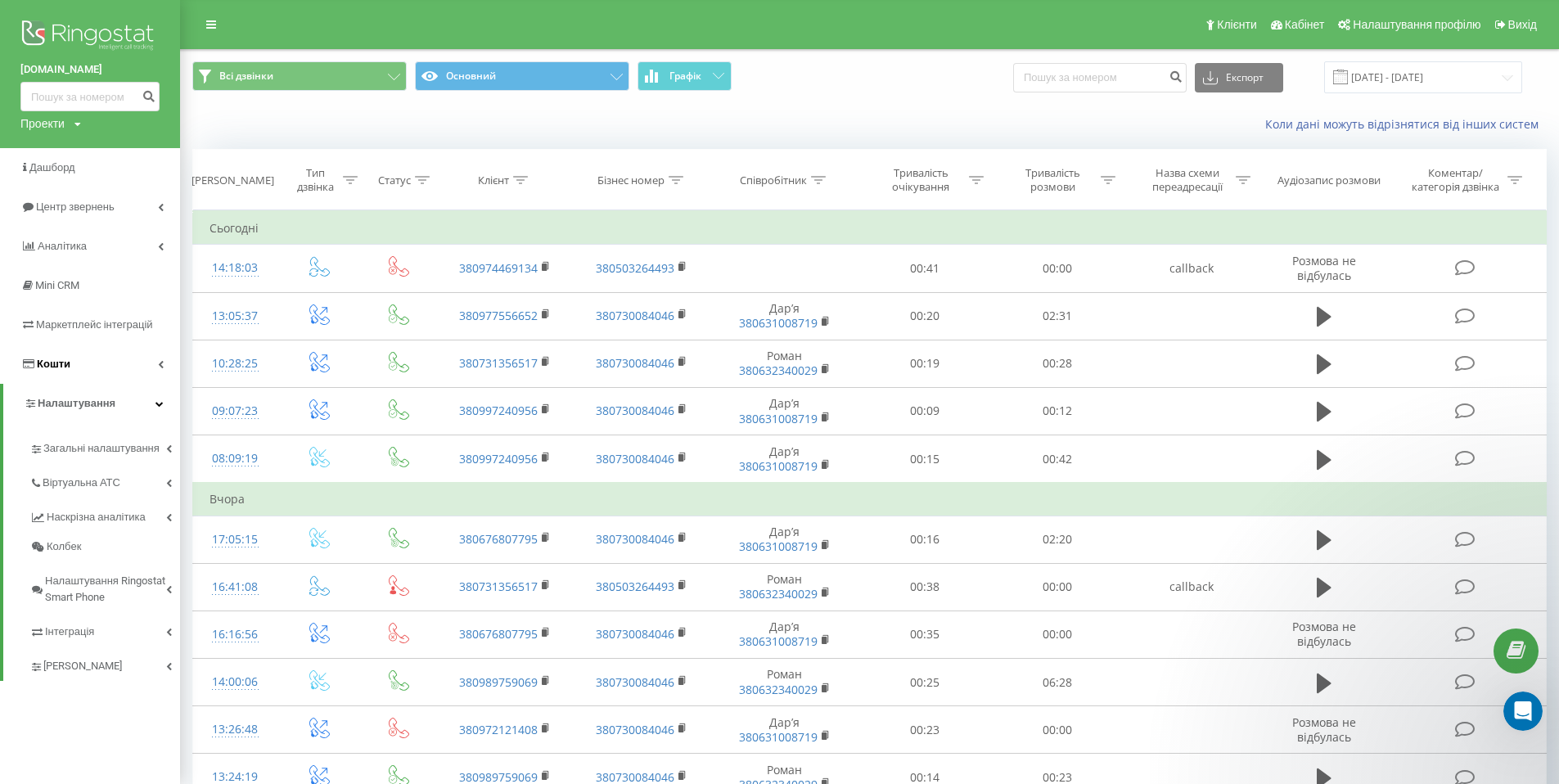
click at [159, 368] on icon at bounding box center [161, 363] width 5 height 8
click at [159, 368] on icon at bounding box center [159, 363] width 8 height 8
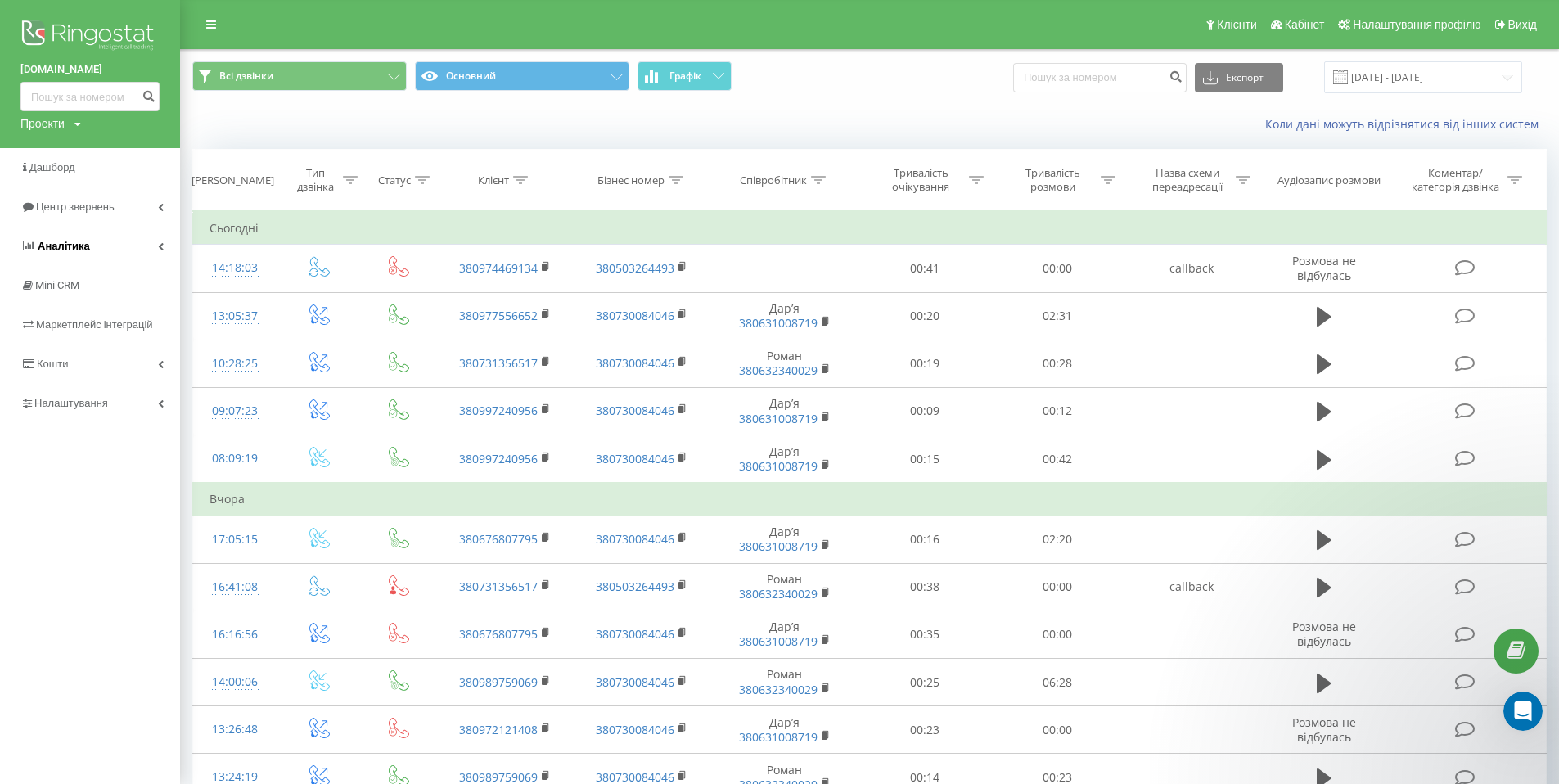
click at [159, 250] on icon at bounding box center [161, 245] width 5 height 8
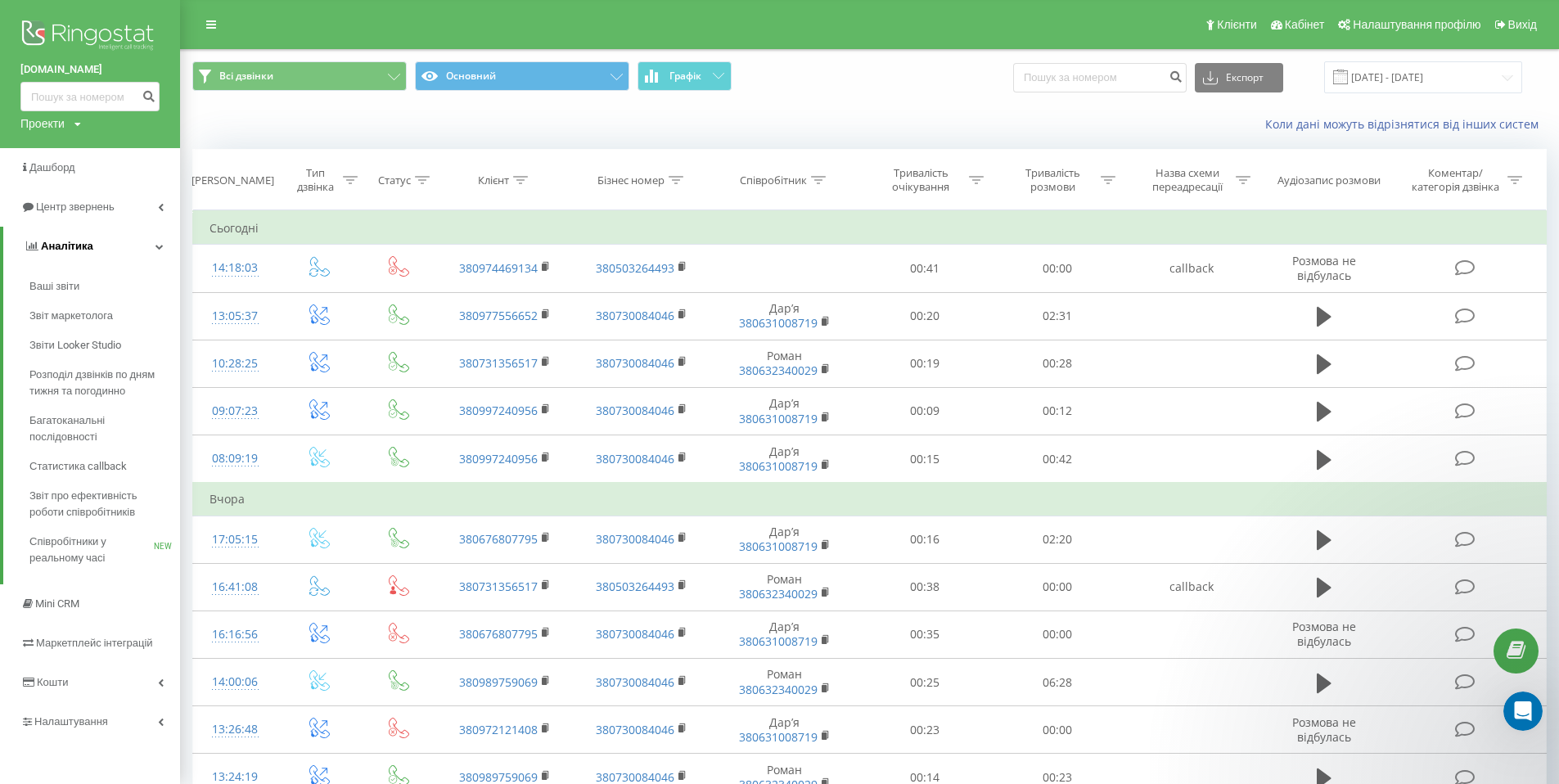
click at [159, 250] on icon at bounding box center [159, 245] width 8 height 8
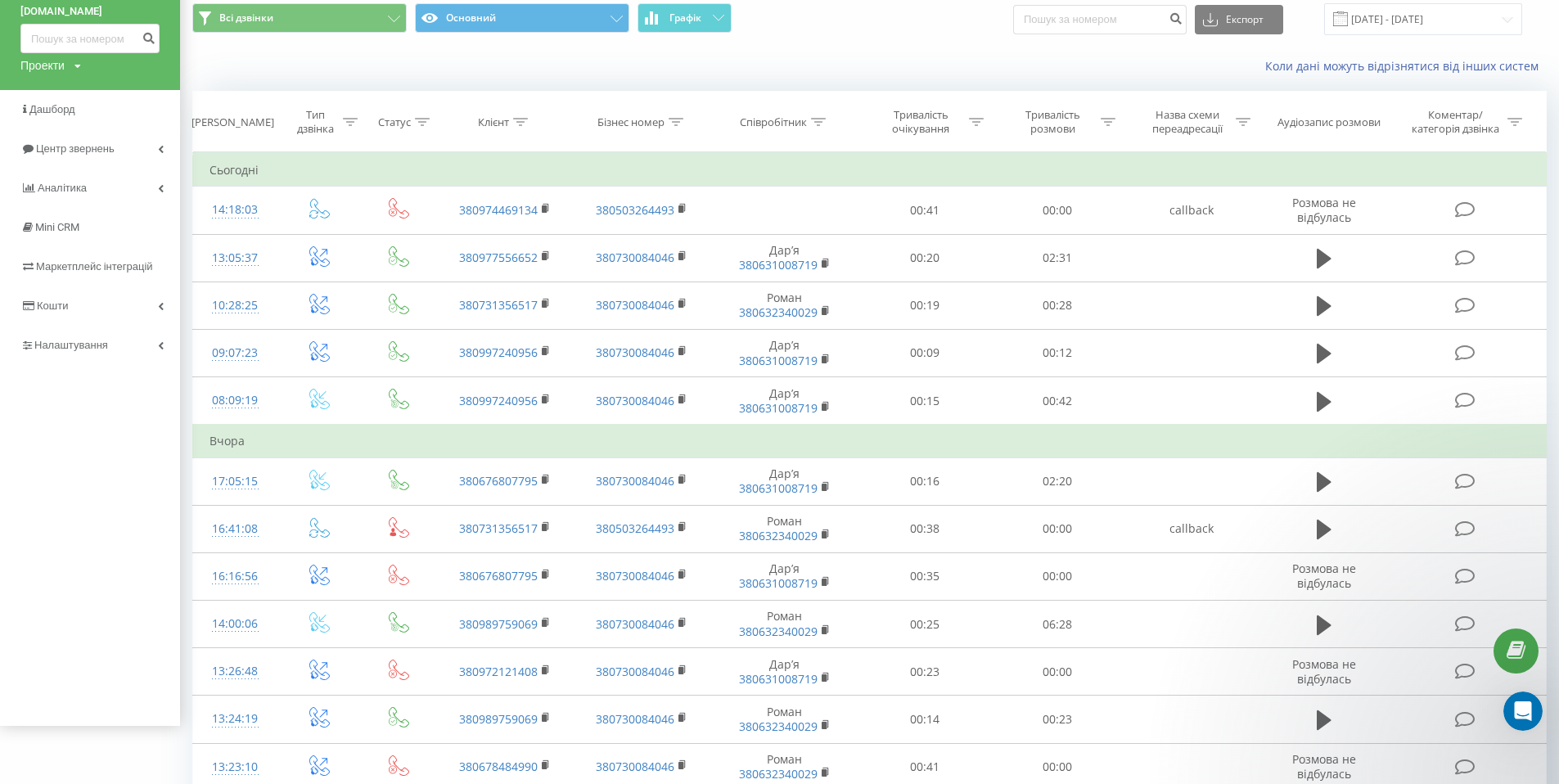
scroll to position [61, 0]
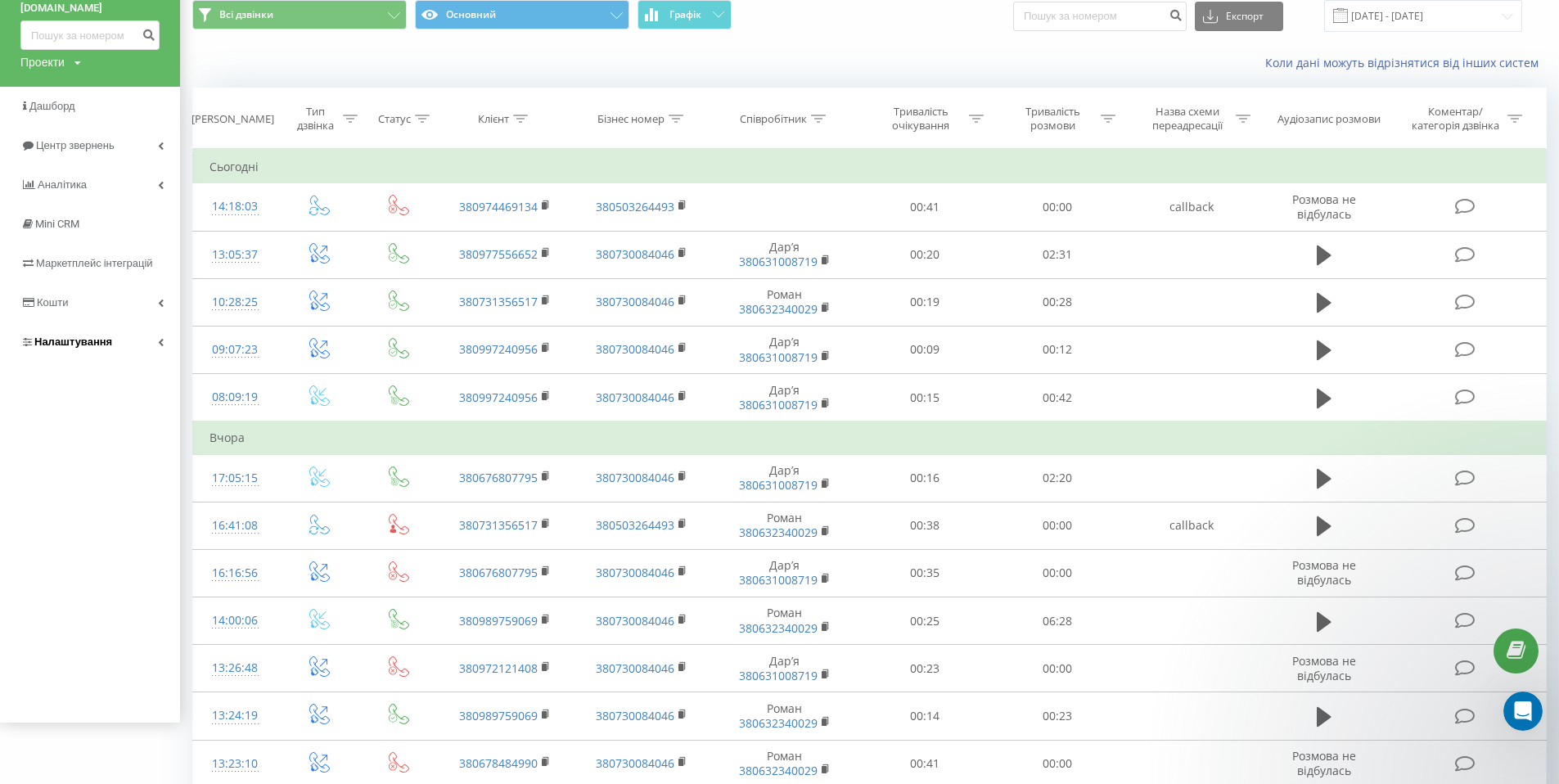
click at [139, 337] on link "Налаштування" at bounding box center [90, 343] width 180 height 40
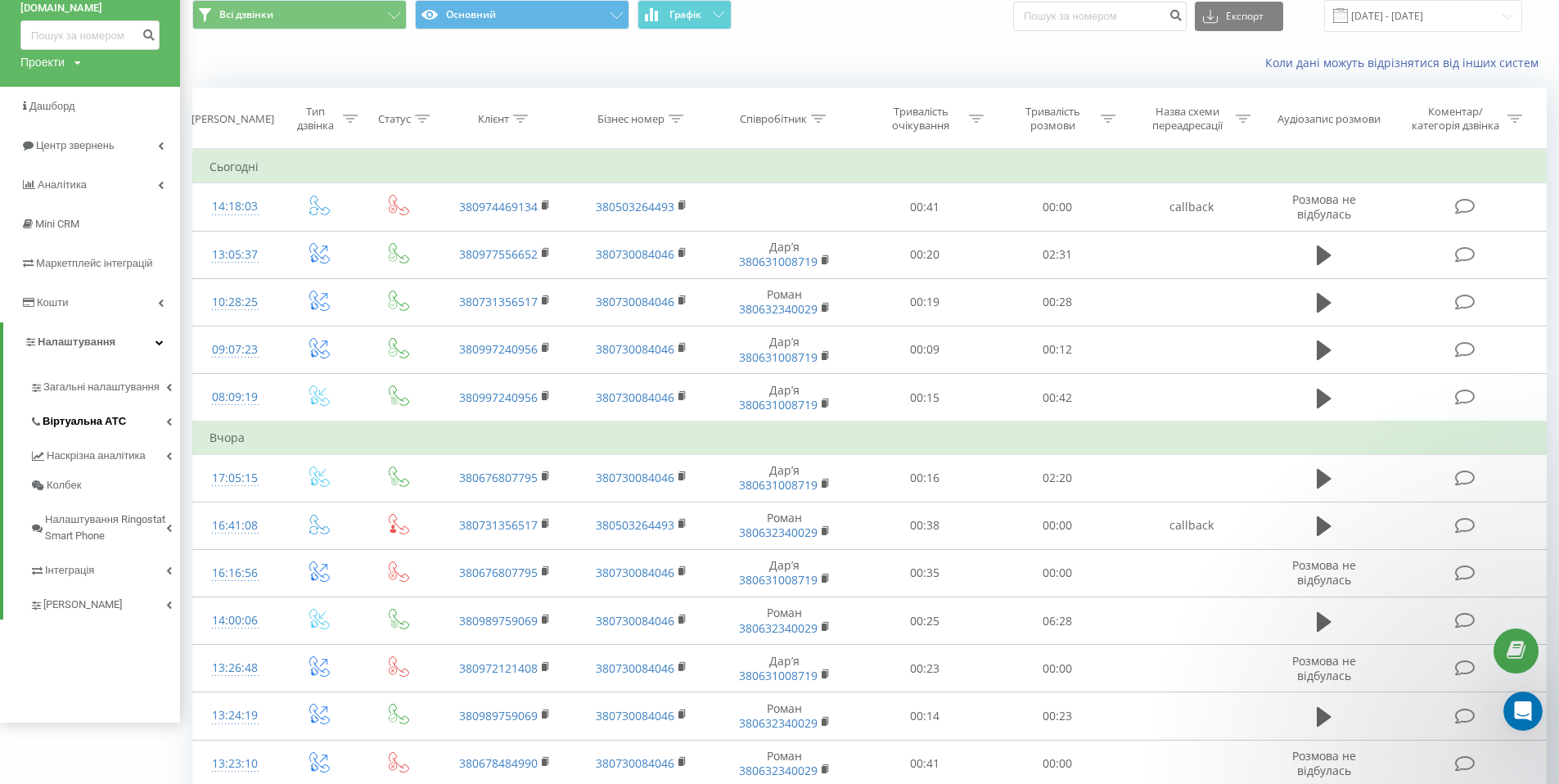
scroll to position [104, 0]
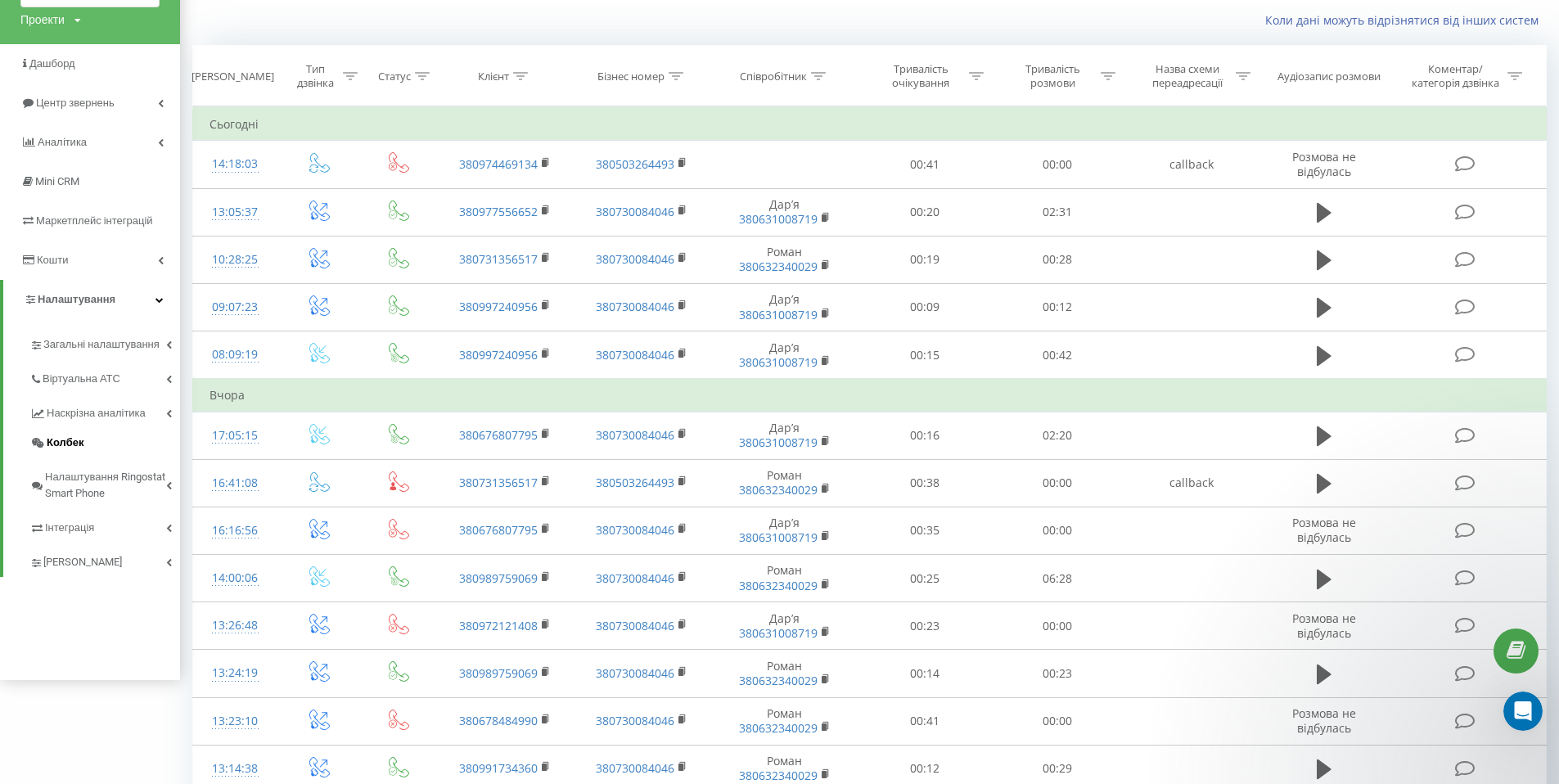
click at [81, 442] on span "Колбек" at bounding box center [65, 442] width 37 height 16
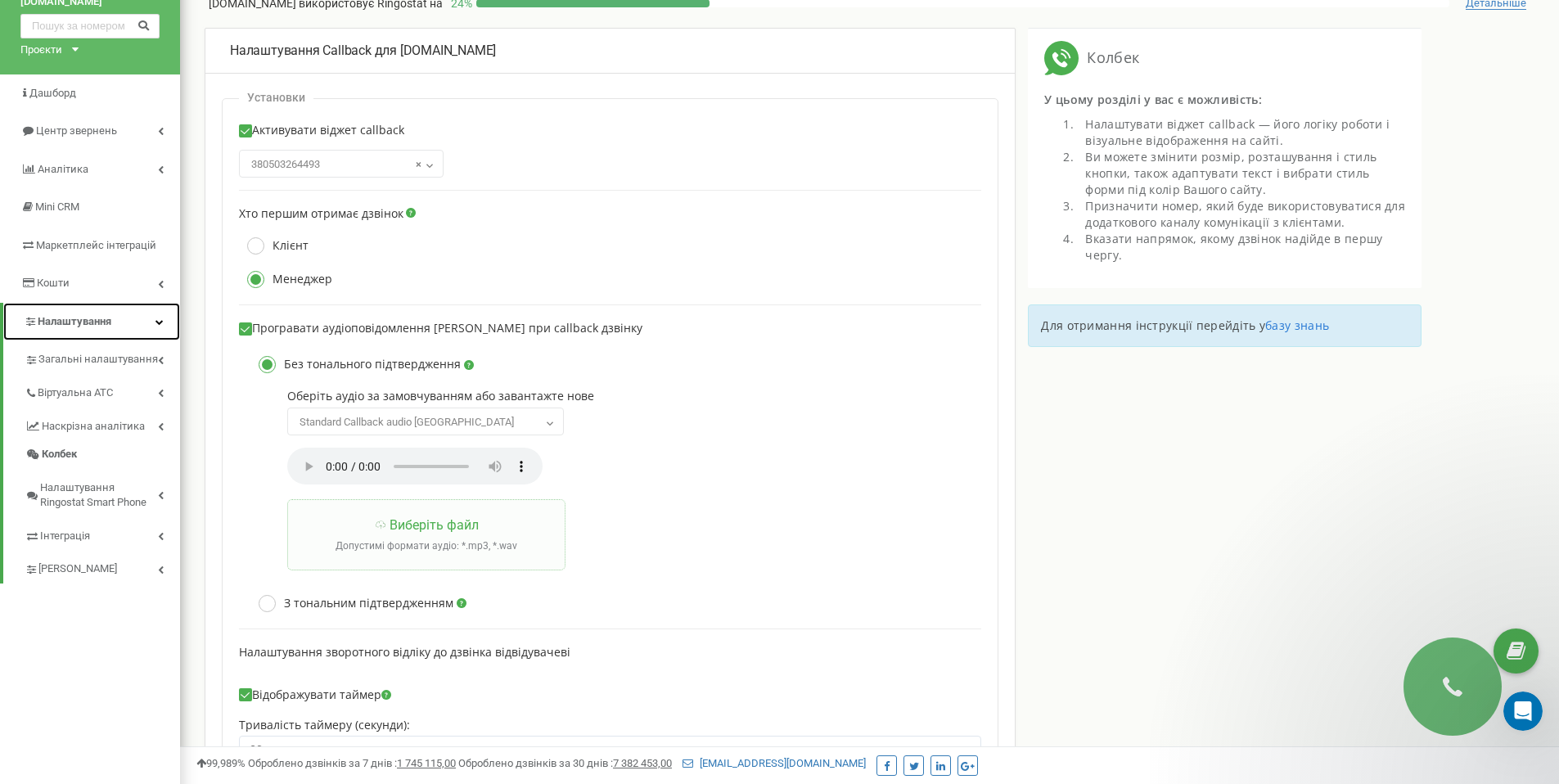
click at [134, 309] on link "Налаштування" at bounding box center [92, 322] width 177 height 39
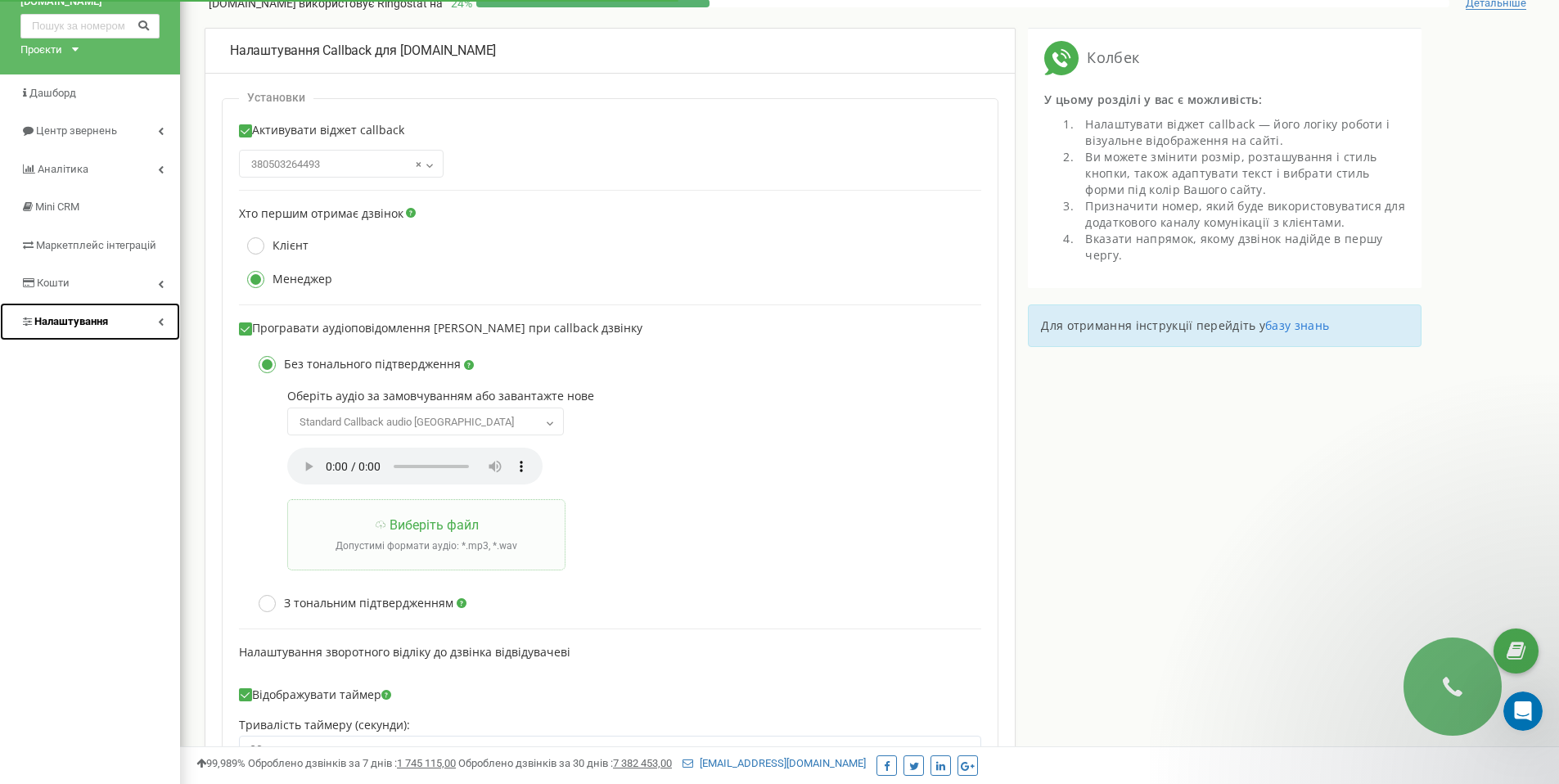
click at [134, 309] on link "Налаштування" at bounding box center [90, 322] width 180 height 39
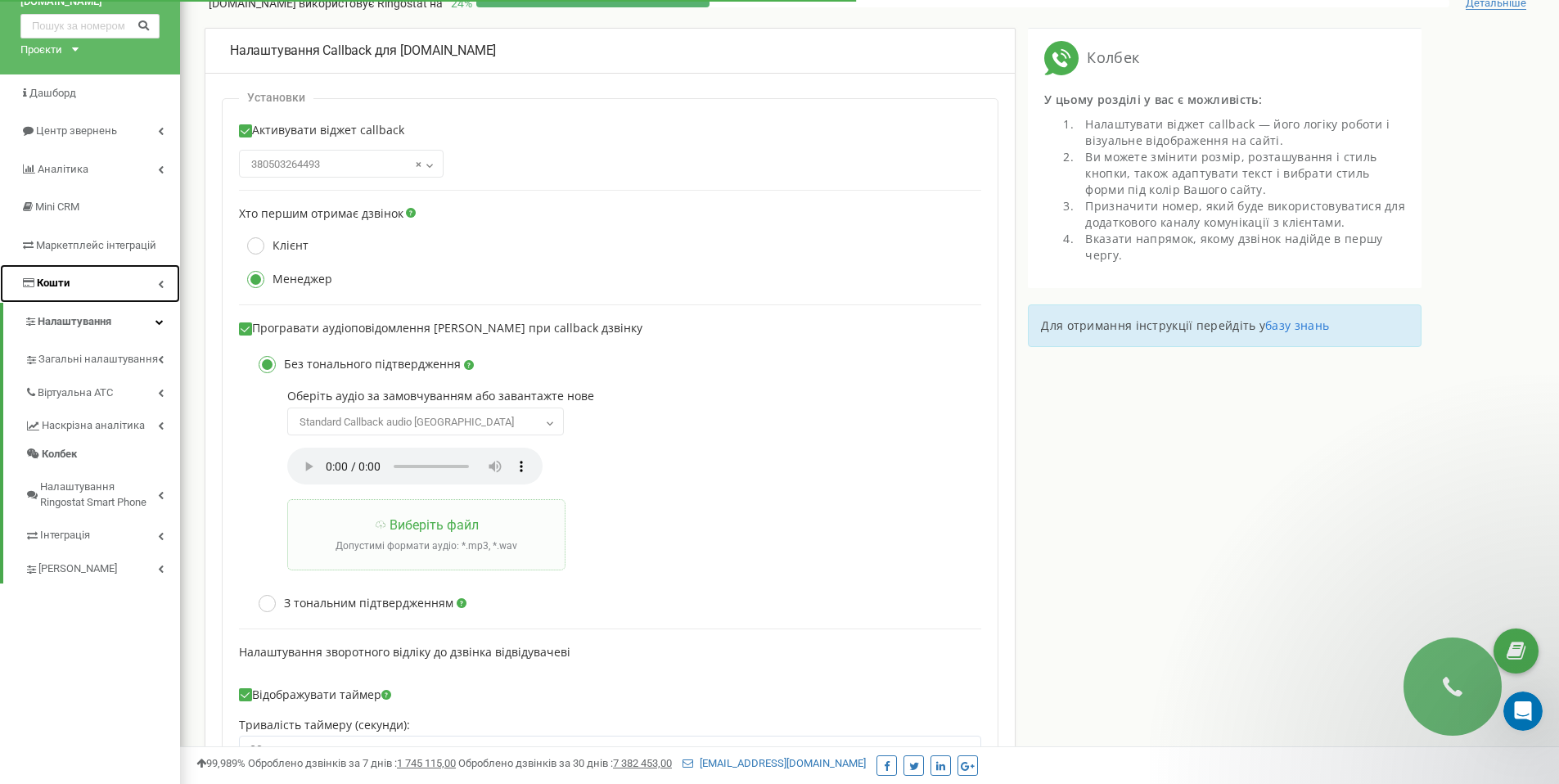
click at [142, 284] on link "Кошти" at bounding box center [90, 283] width 180 height 39
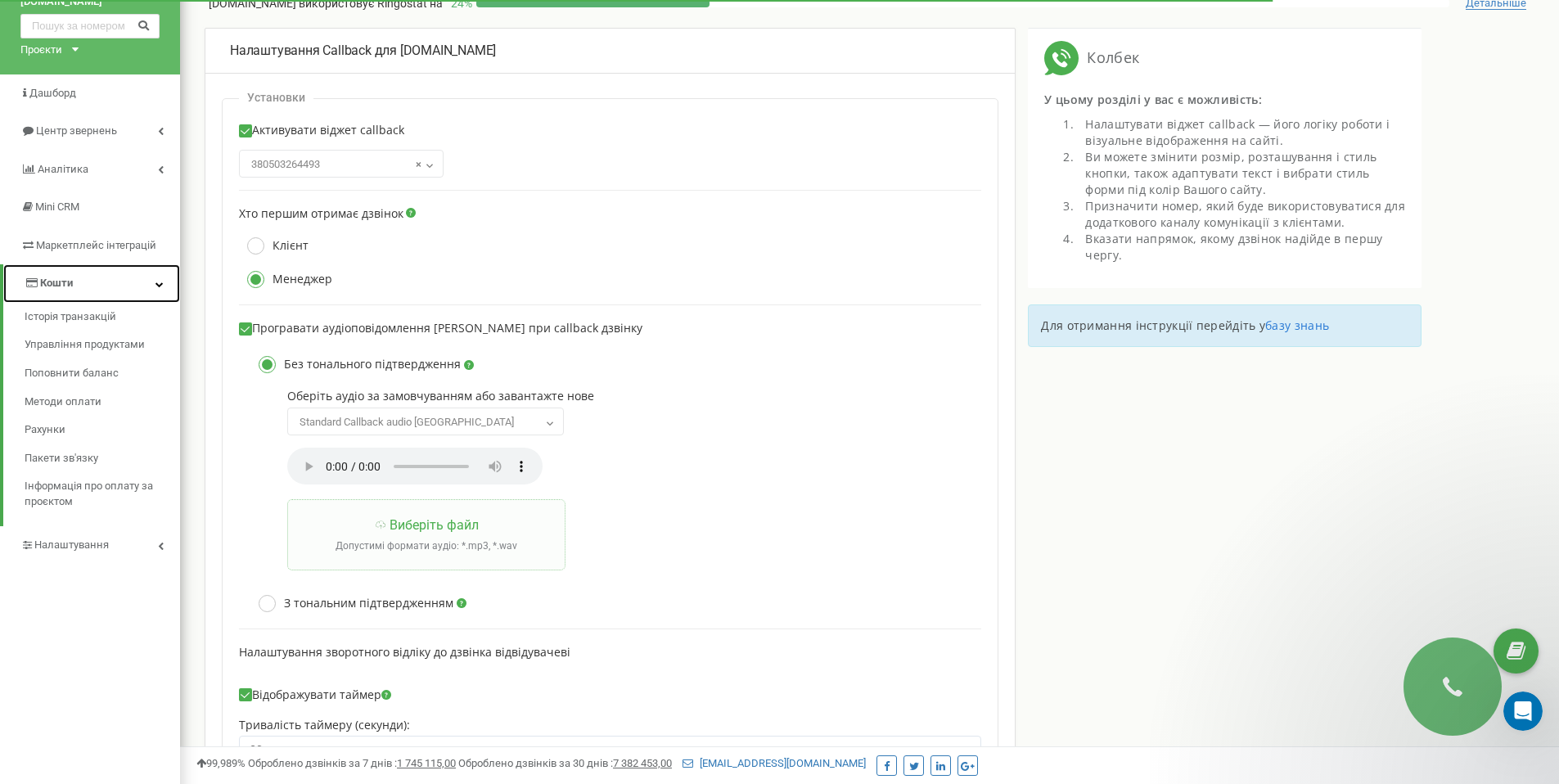
click at [131, 284] on link "Кошти" at bounding box center [92, 283] width 177 height 39
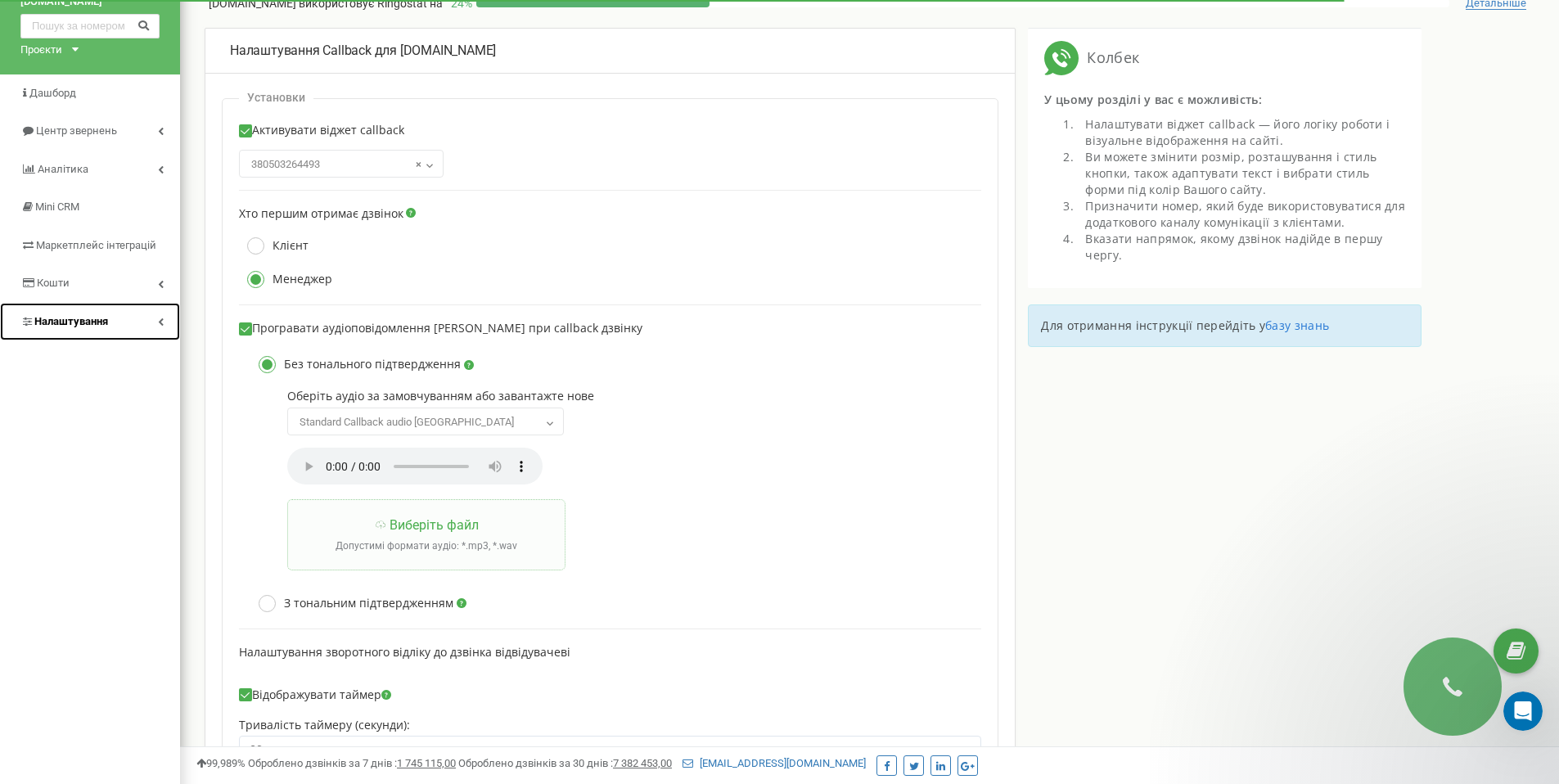
click at [124, 315] on link "Налаштування" at bounding box center [90, 322] width 180 height 39
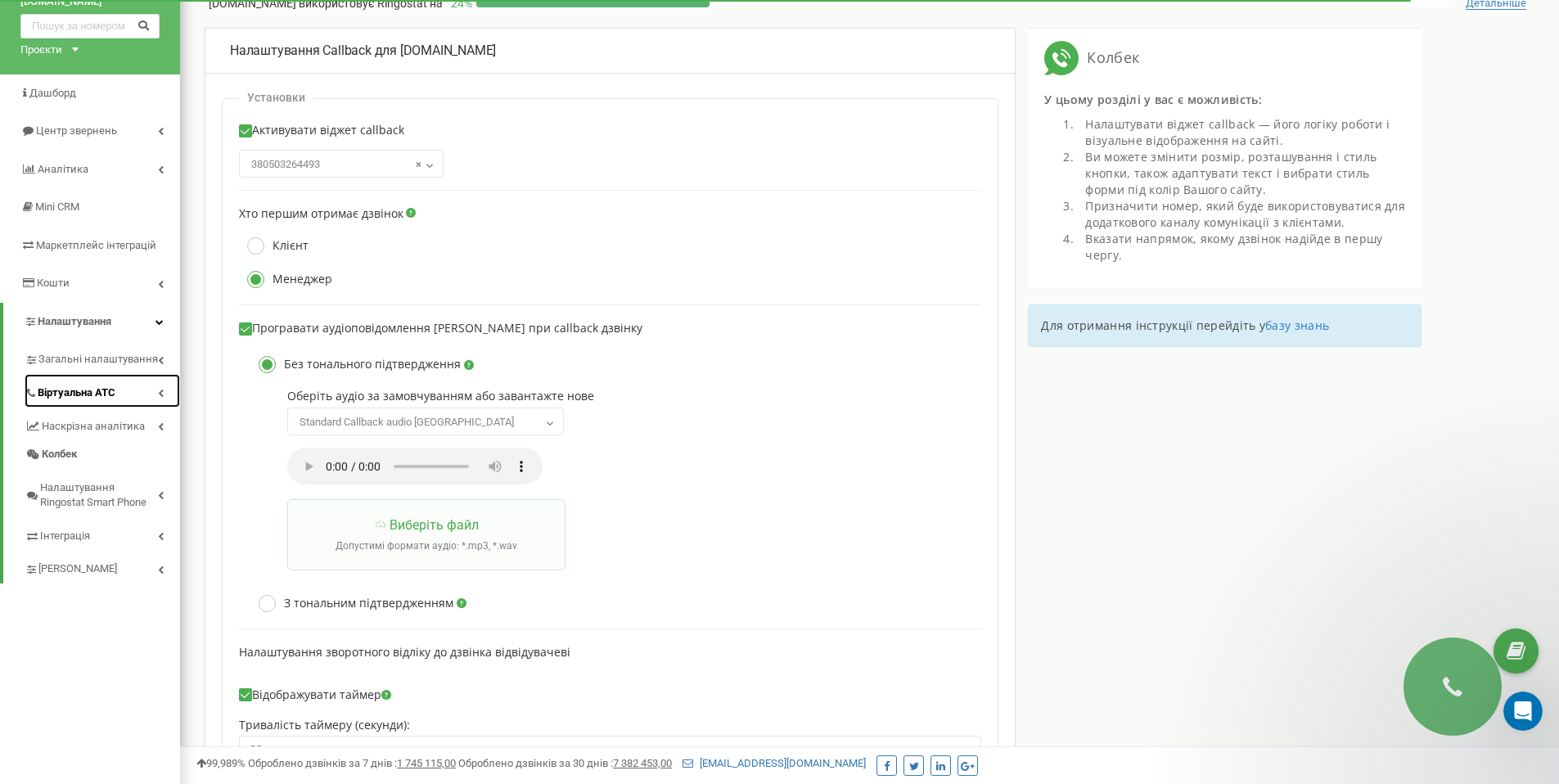
click at [121, 380] on link "Віртуальна АТС" at bounding box center [102, 390] width 156 height 33
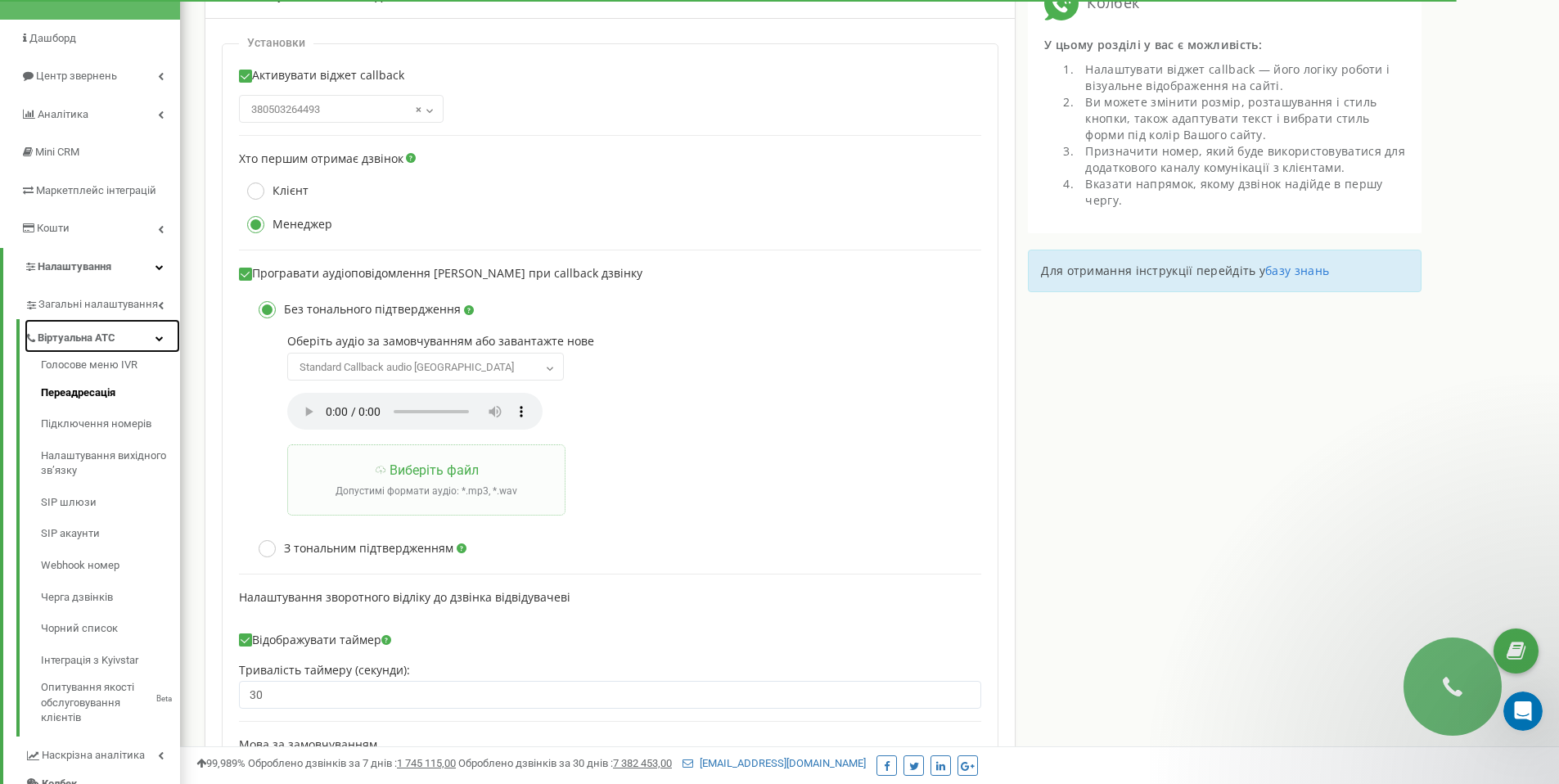
scroll to position [120, 0]
click at [108, 396] on link "Переадресація" at bounding box center [110, 391] width 139 height 31
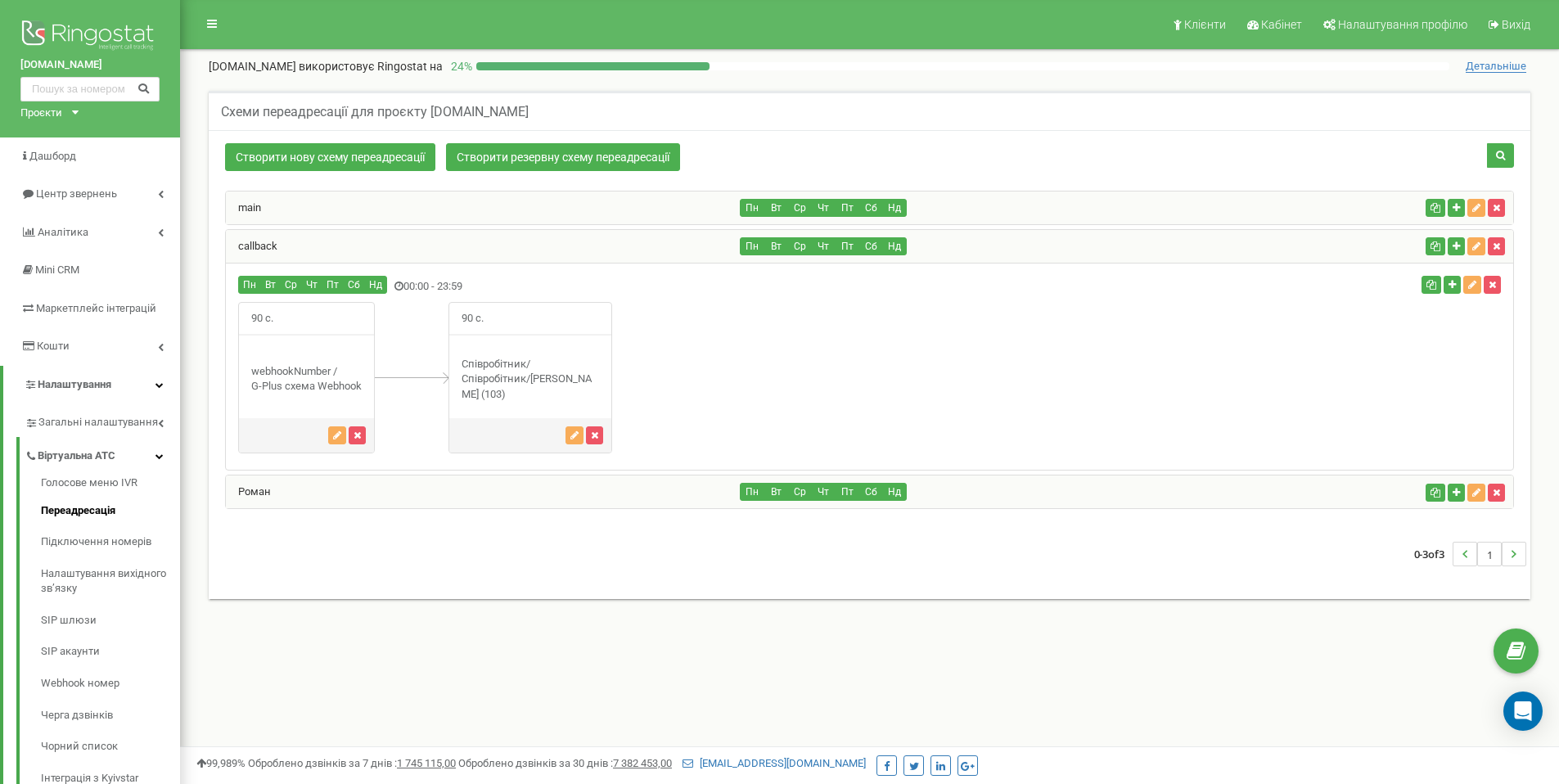
click at [558, 363] on div "Співробітник/" at bounding box center [531, 379] width 162 height 46
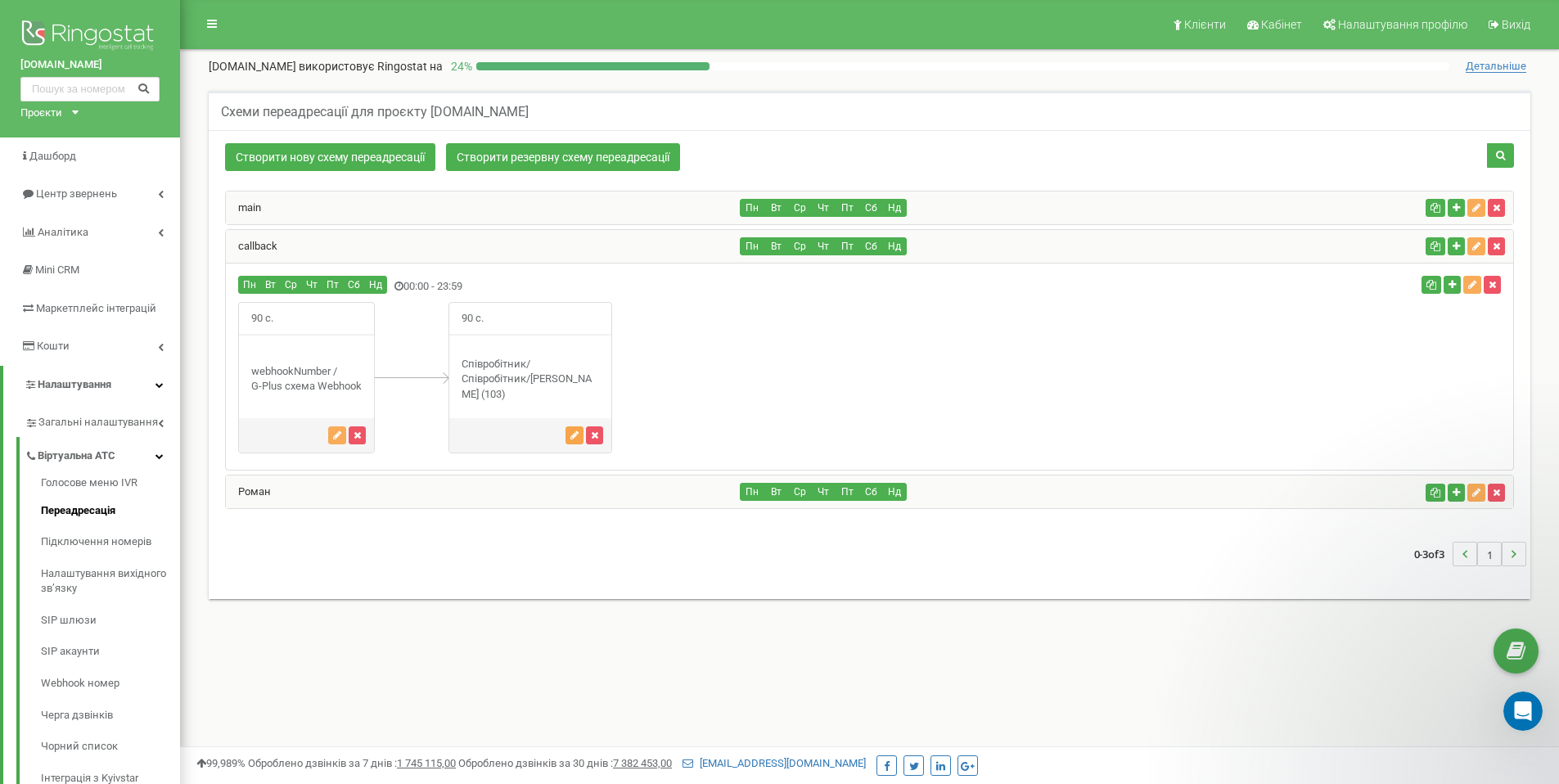
click at [570, 431] on icon "button" at bounding box center [574, 435] width 8 height 10
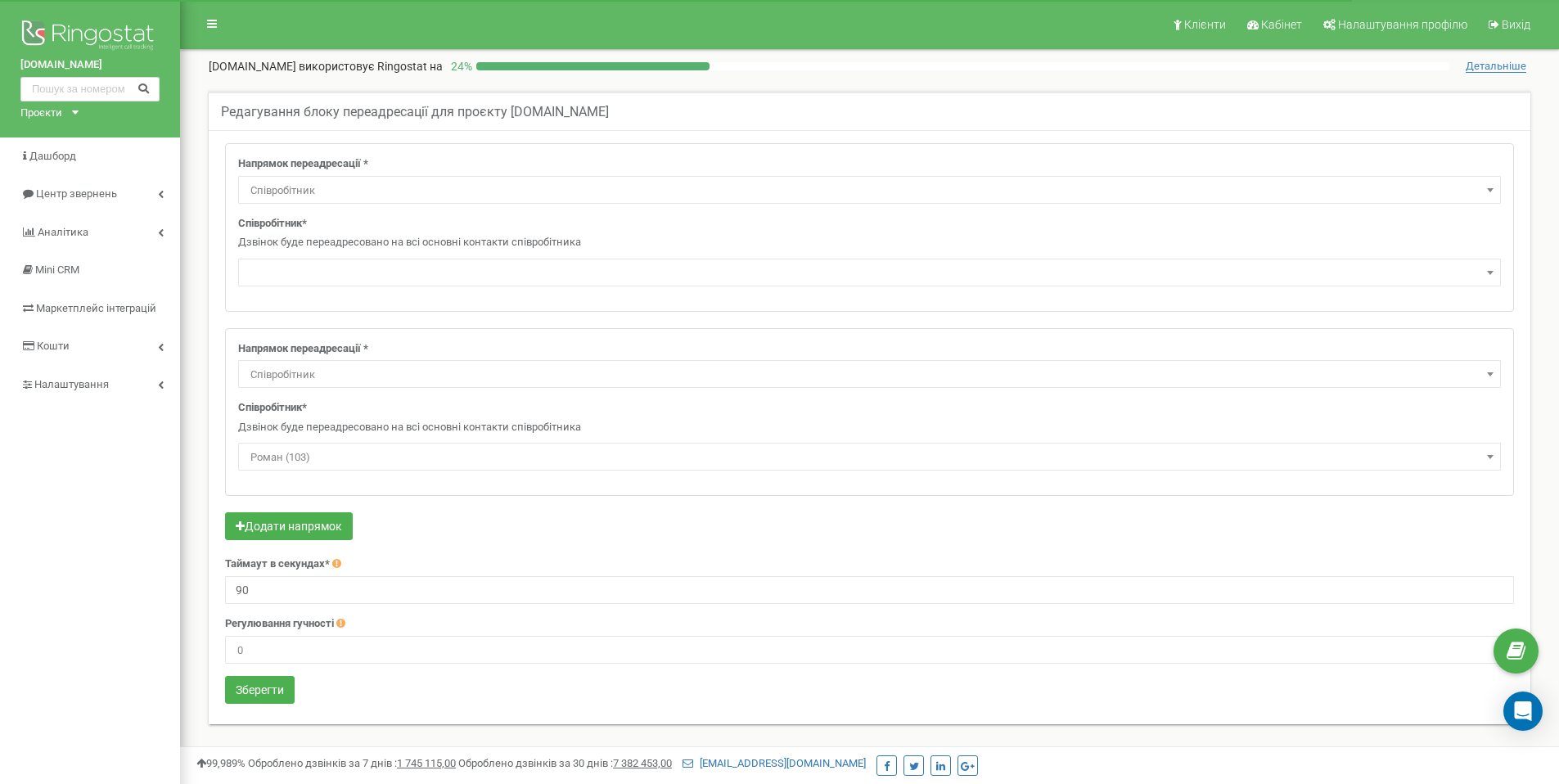
select select "Employee"
select select
select select "Employee"
select select "444886"
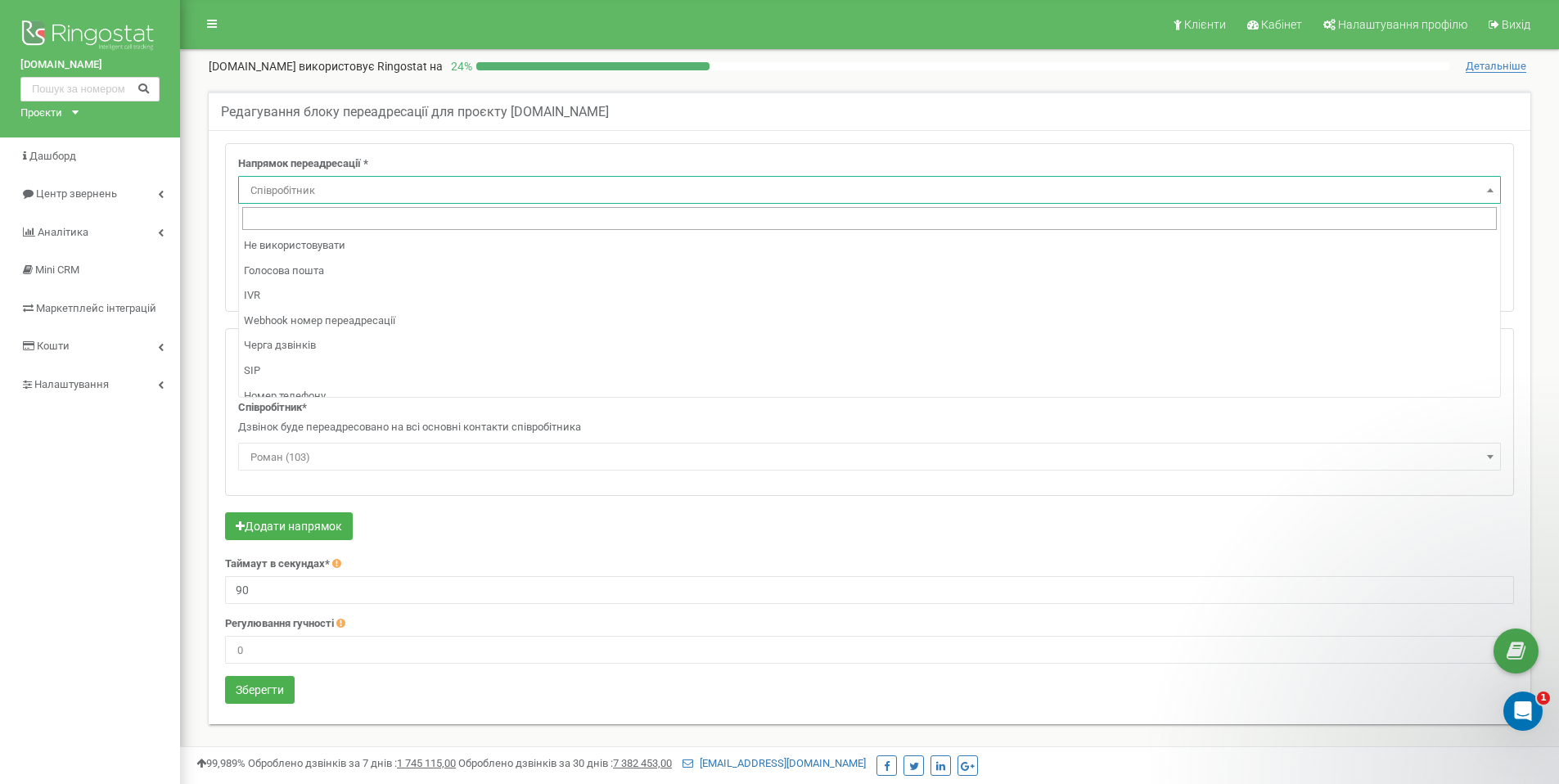
click at [446, 191] on span "Співробітник" at bounding box center [869, 190] width 1251 height 22
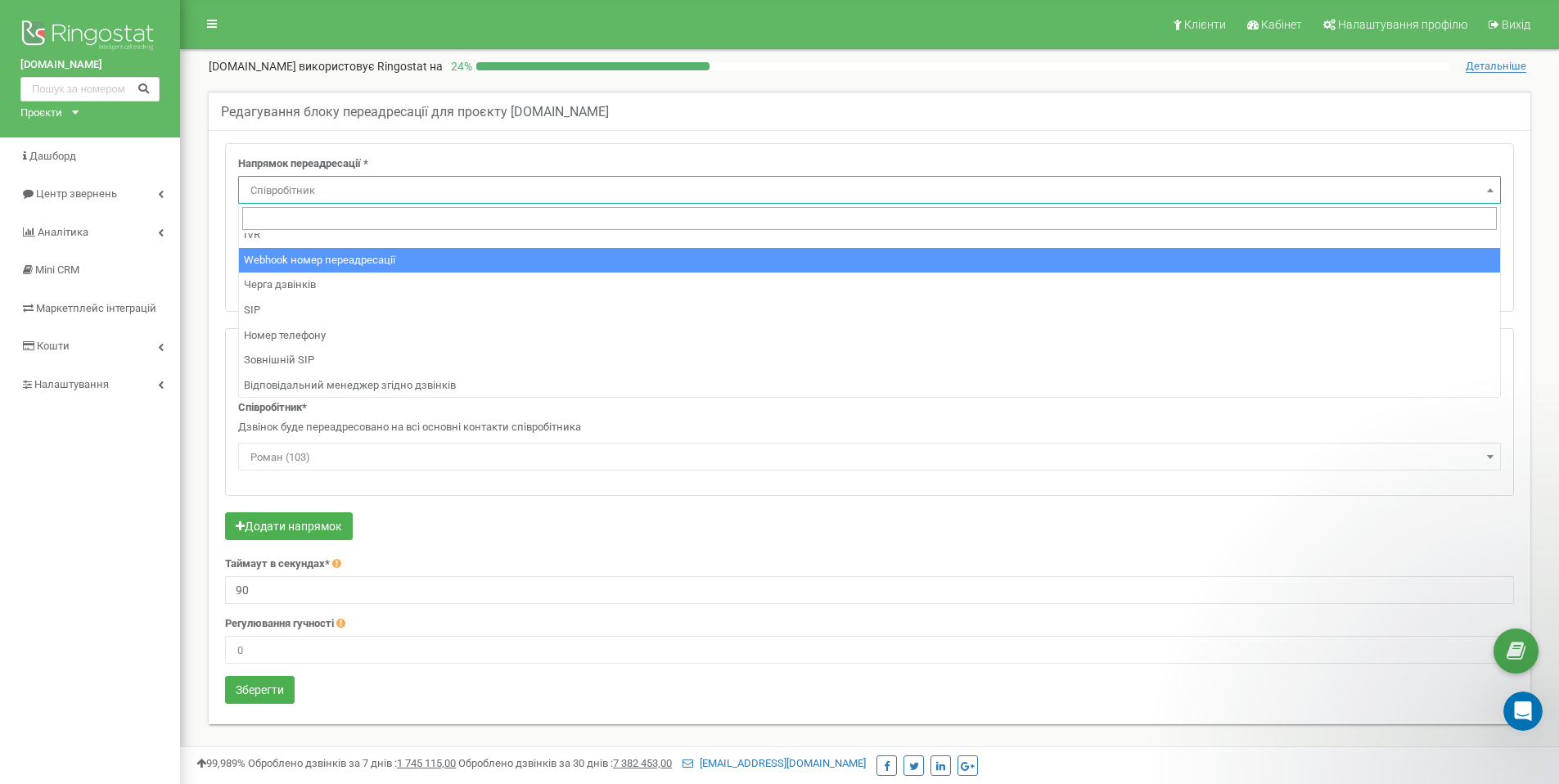
scroll to position [65, 0]
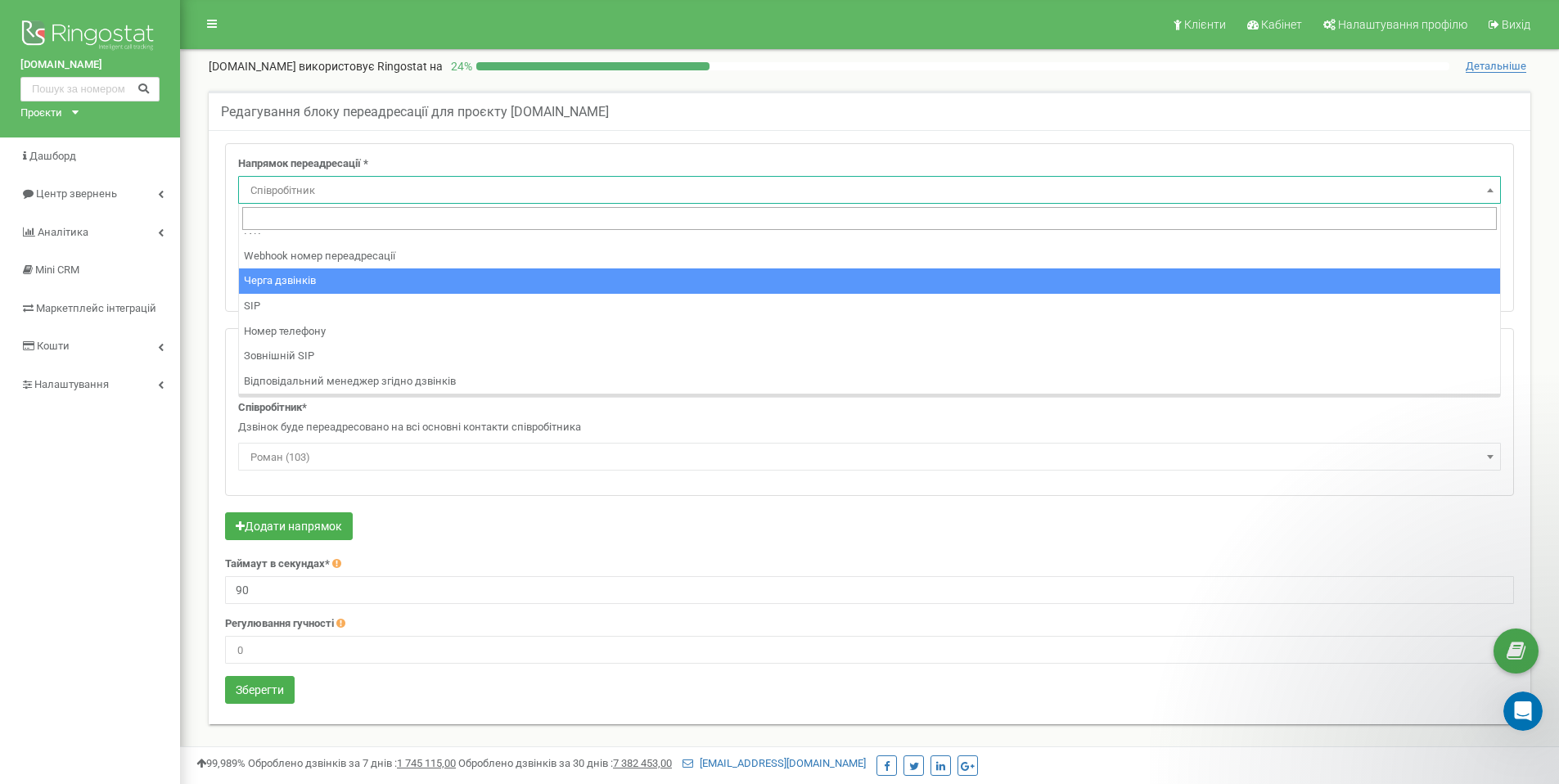
select select "CallCenter"
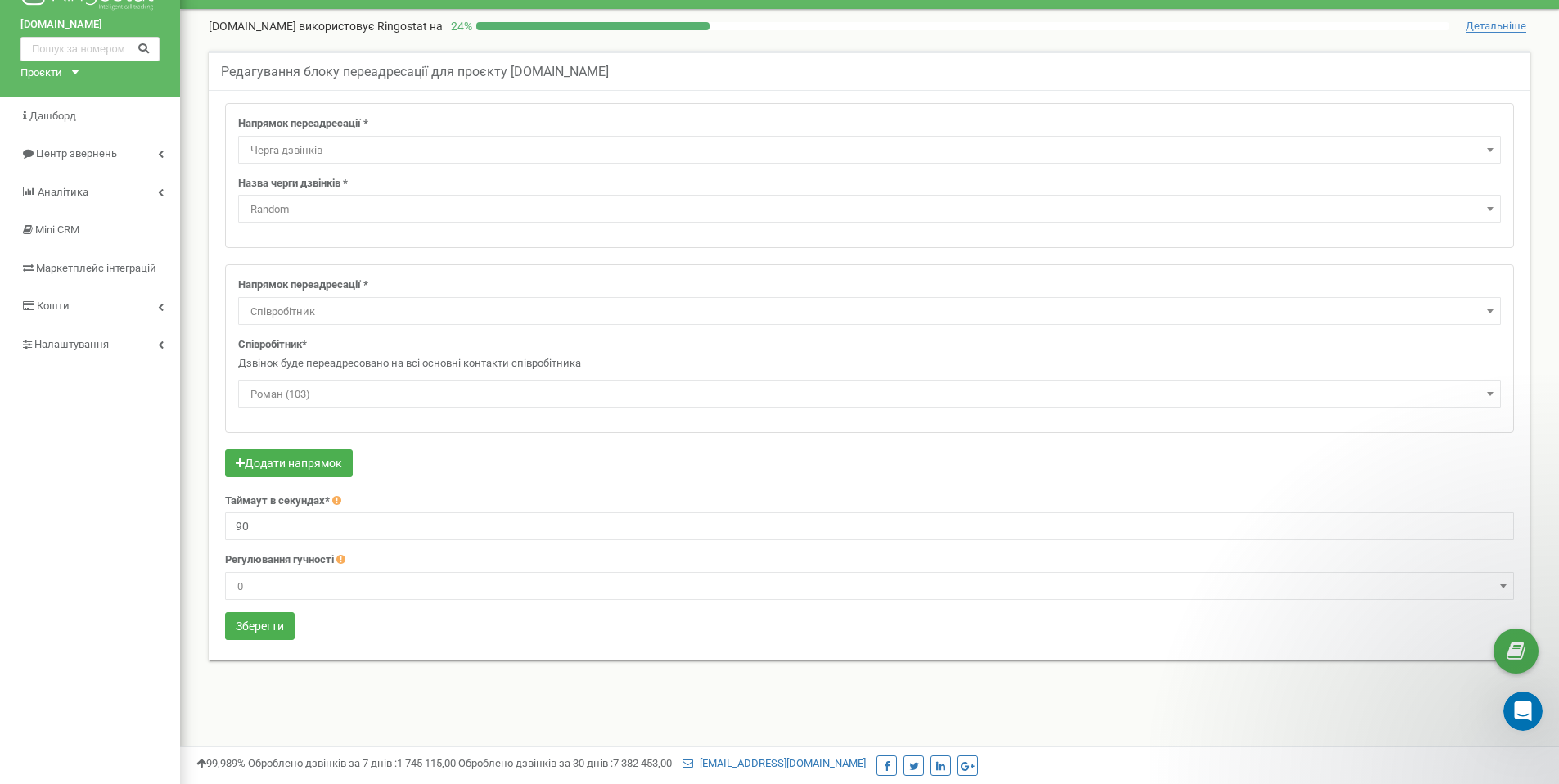
scroll to position [49, 0]
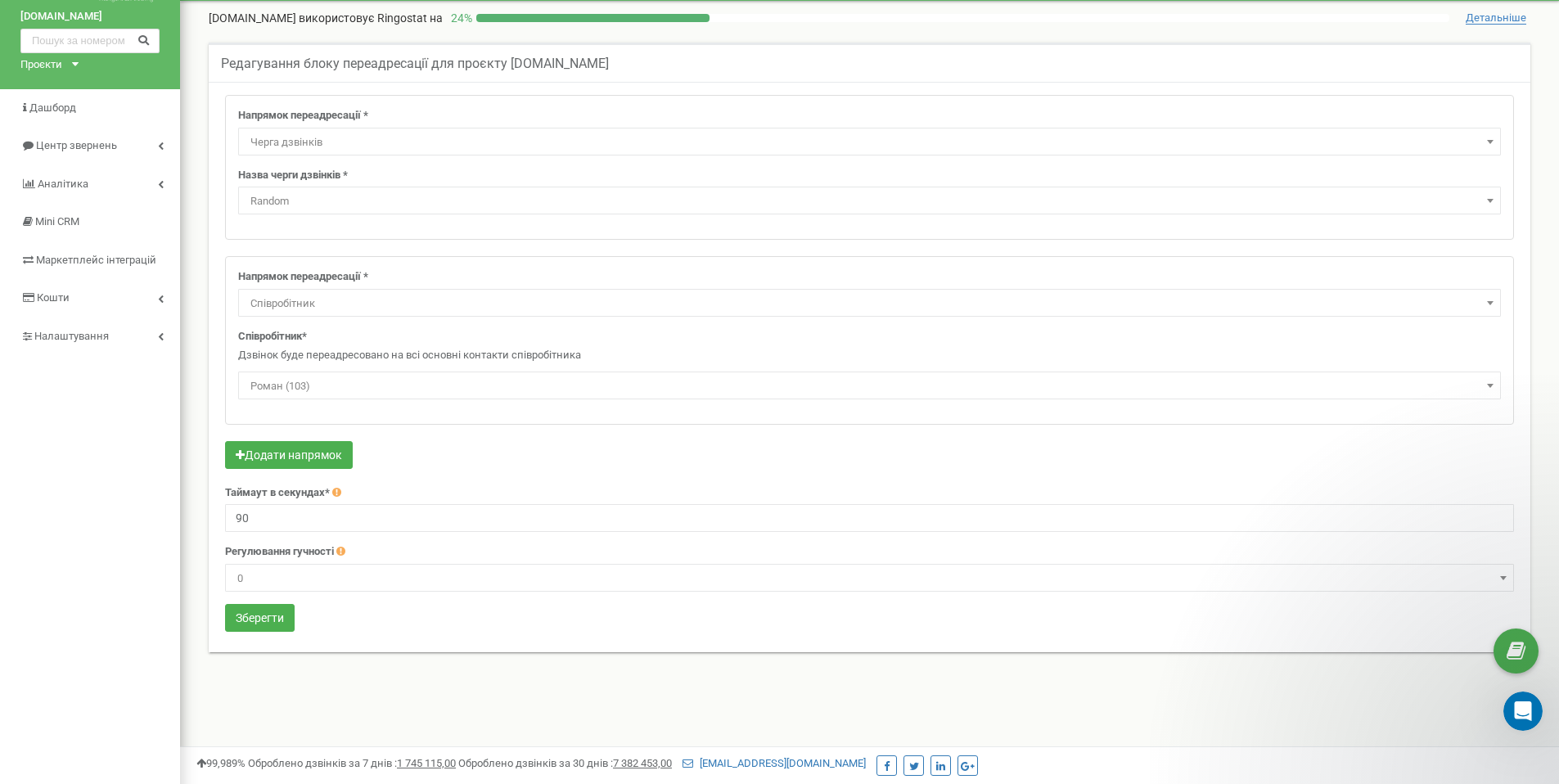
click at [388, 308] on span "Співробітник" at bounding box center [869, 303] width 1251 height 22
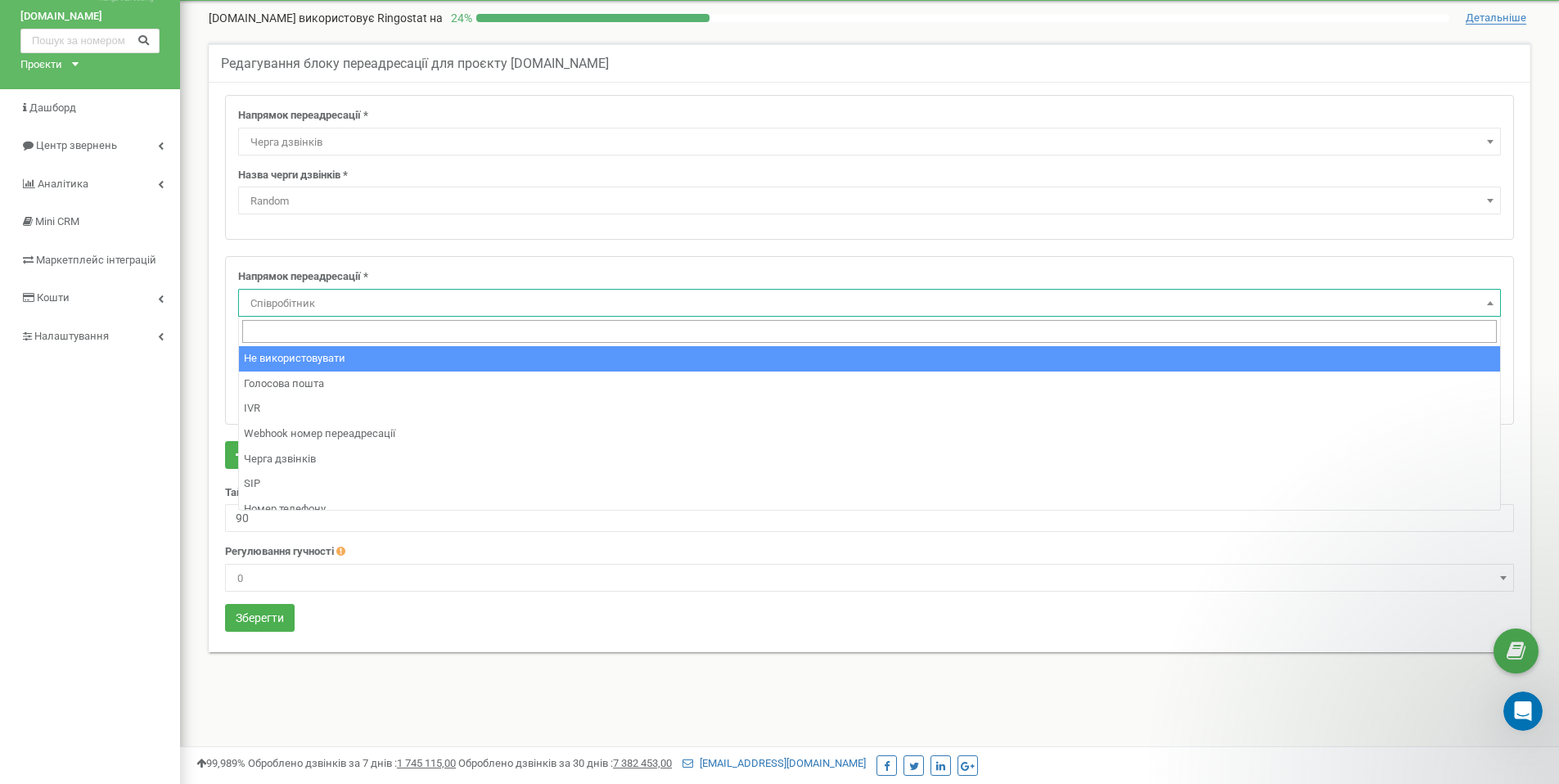
select select "pro"
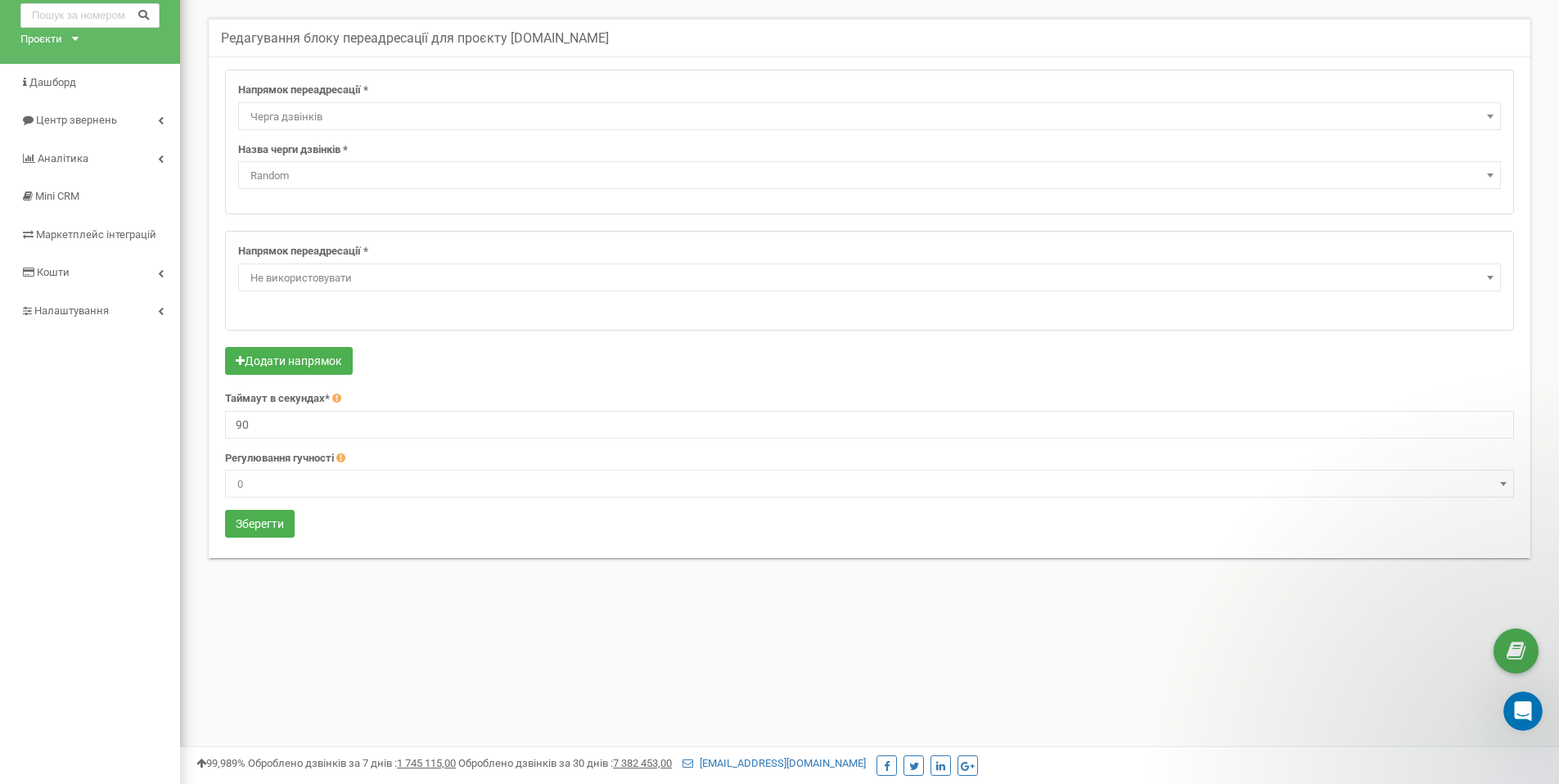
scroll to position [36, 0]
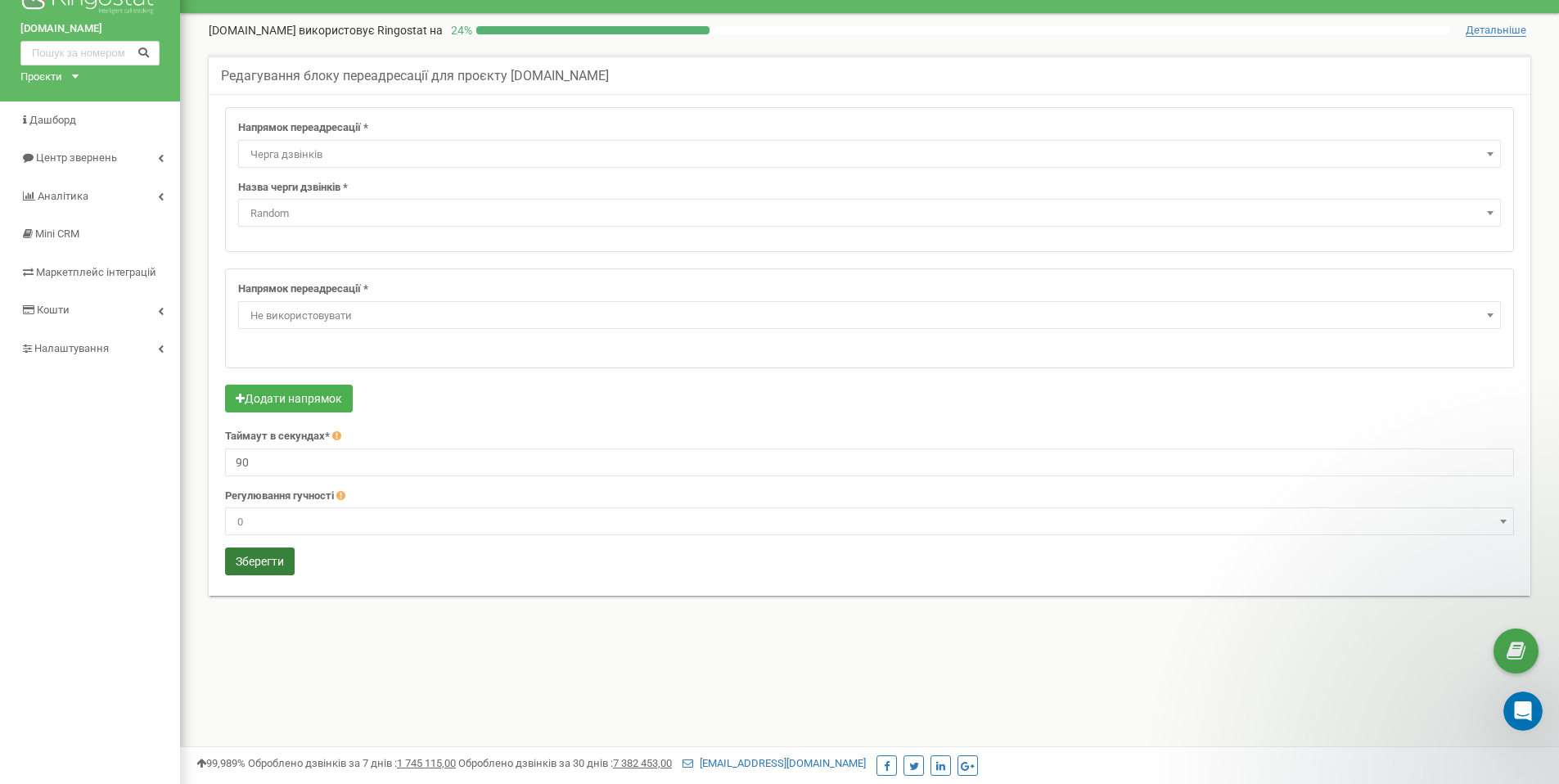
click at [260, 555] on button "Зберегти" at bounding box center [259, 561] width 69 height 28
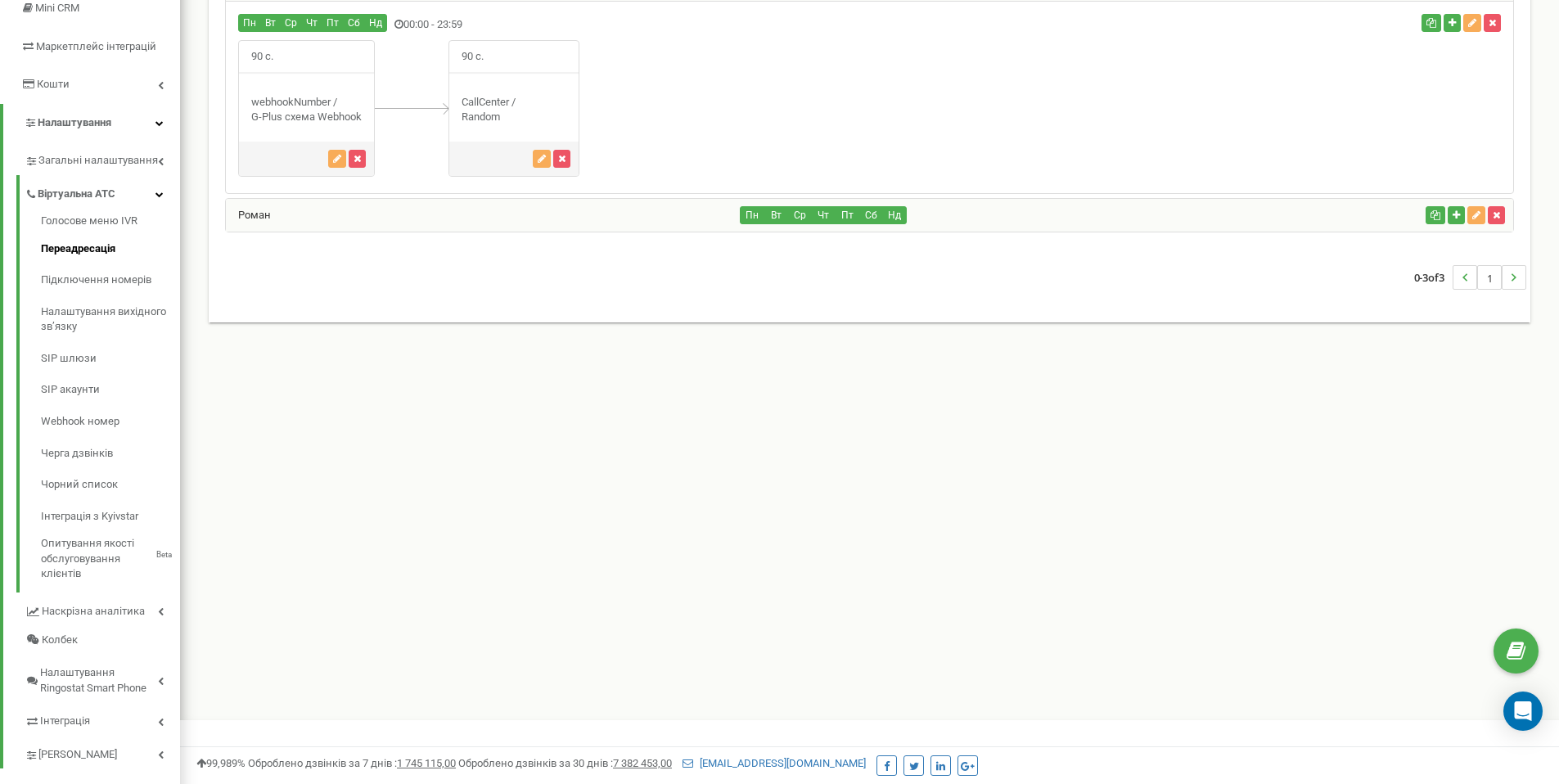
scroll to position [146, 0]
